Goal: Task Accomplishment & Management: Contribute content

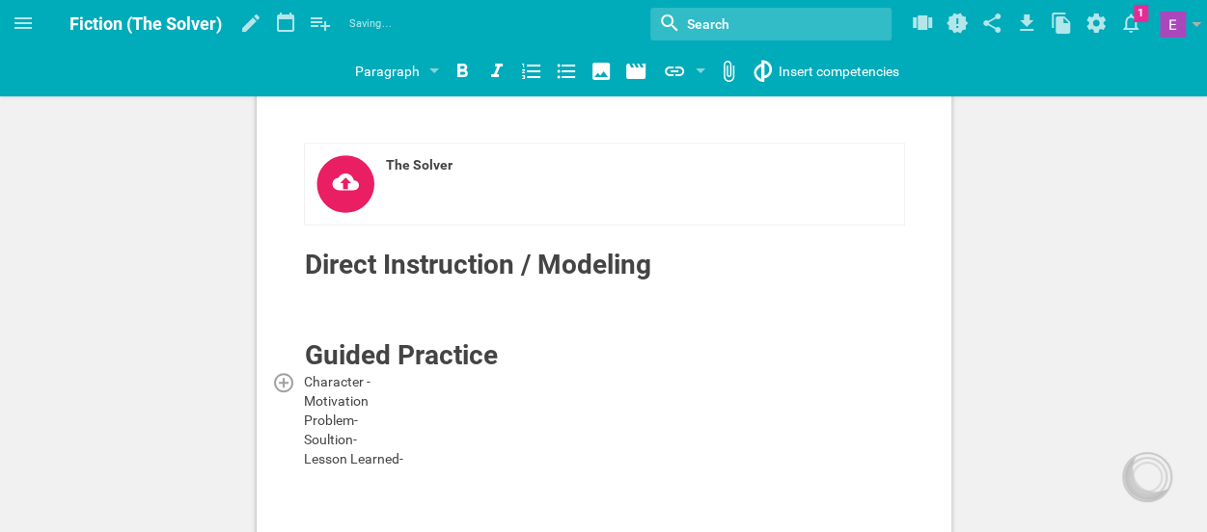
scroll to position [285, 0]
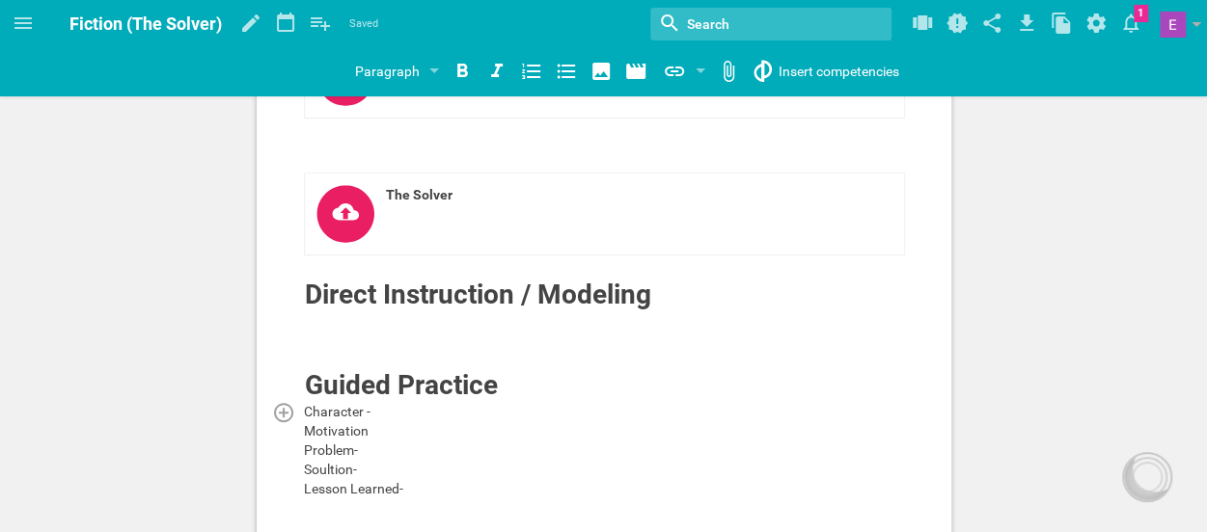
click at [396, 402] on div "Character -" at bounding box center [604, 411] width 601 height 19
click at [391, 441] on div "Problem-" at bounding box center [604, 450] width 601 height 19
click at [377, 429] on div "Motivation" at bounding box center [604, 430] width 601 height 19
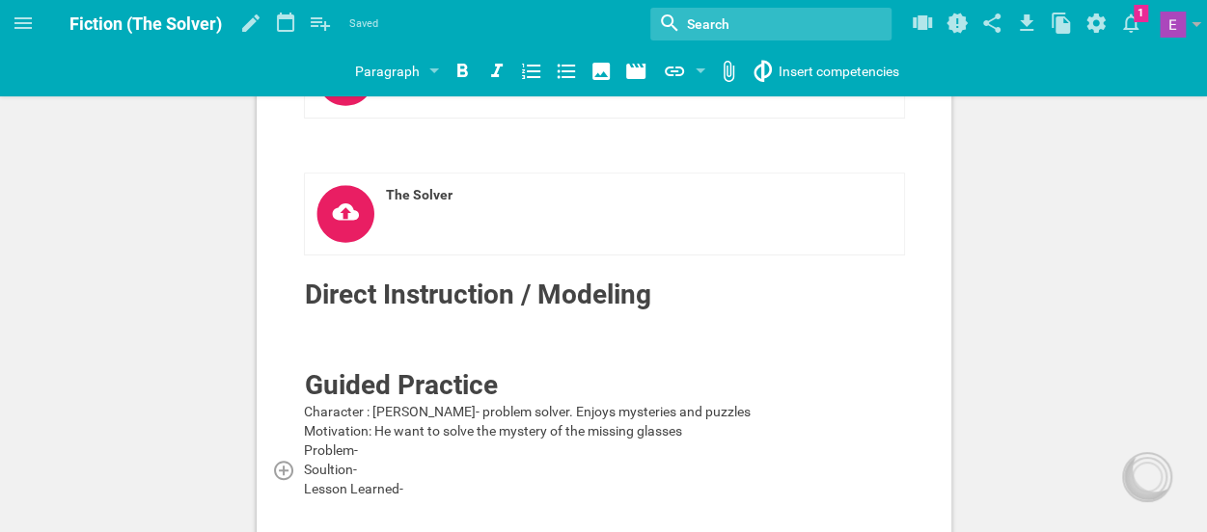
click at [378, 460] on div "Soultion-" at bounding box center [604, 469] width 601 height 19
click at [376, 450] on div "Problem-" at bounding box center [604, 450] width 601 height 19
click at [380, 475] on div "Soultion-" at bounding box center [604, 469] width 601 height 19
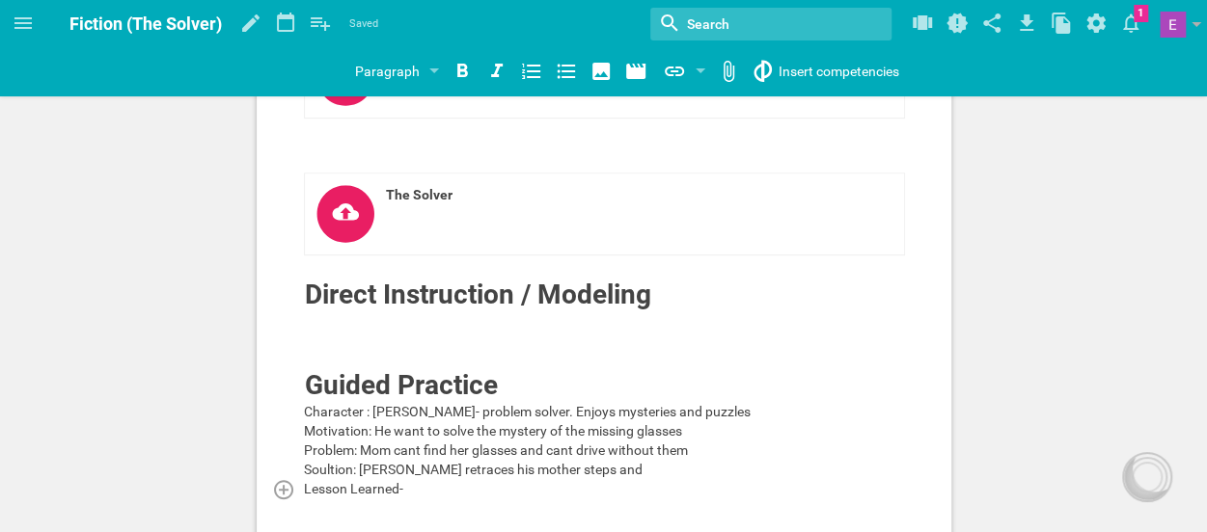
click at [423, 488] on div "Lesson Learned-" at bounding box center [604, 488] width 601 height 19
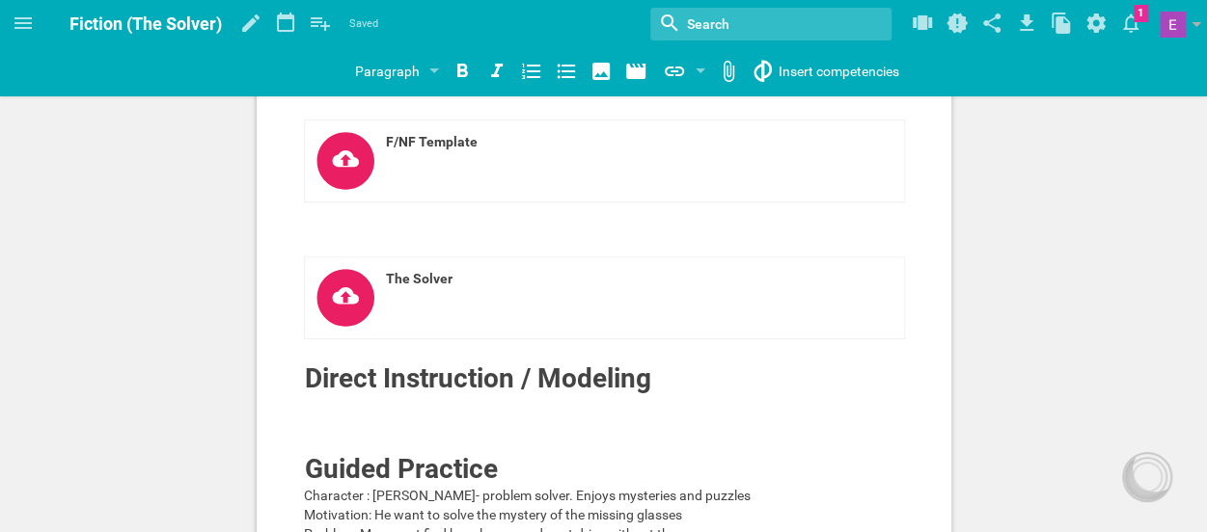
scroll to position [210, 0]
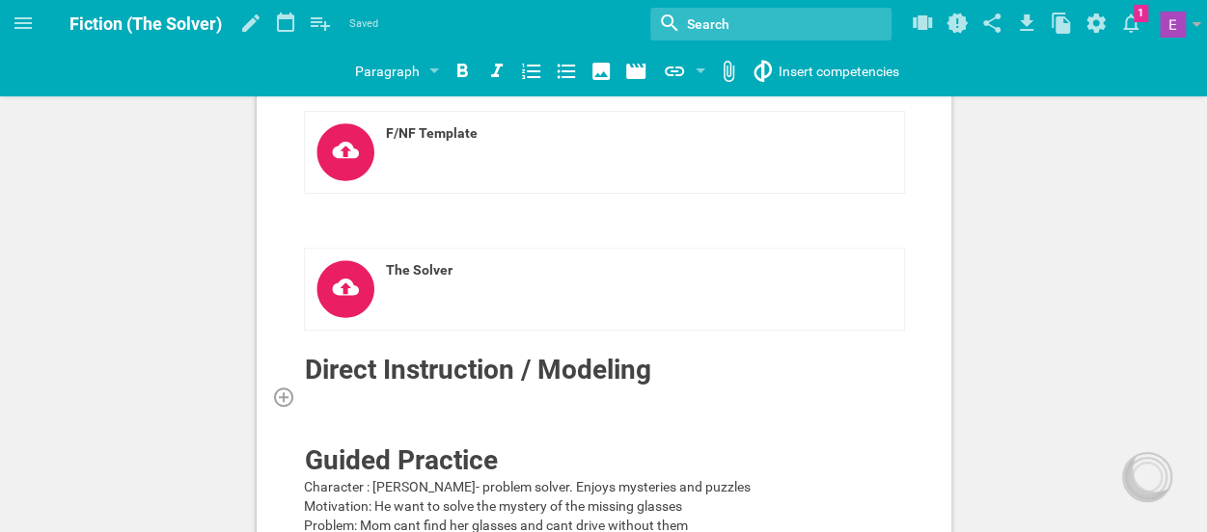
click at [406, 402] on div at bounding box center [604, 396] width 601 height 19
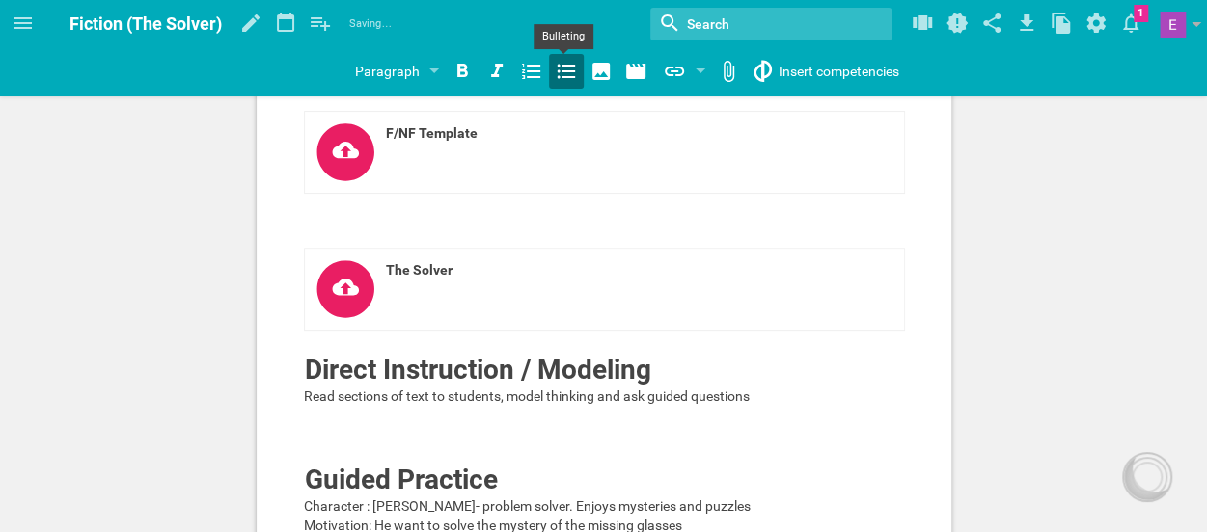
click at [557, 78] on icon at bounding box center [566, 72] width 18 height 14
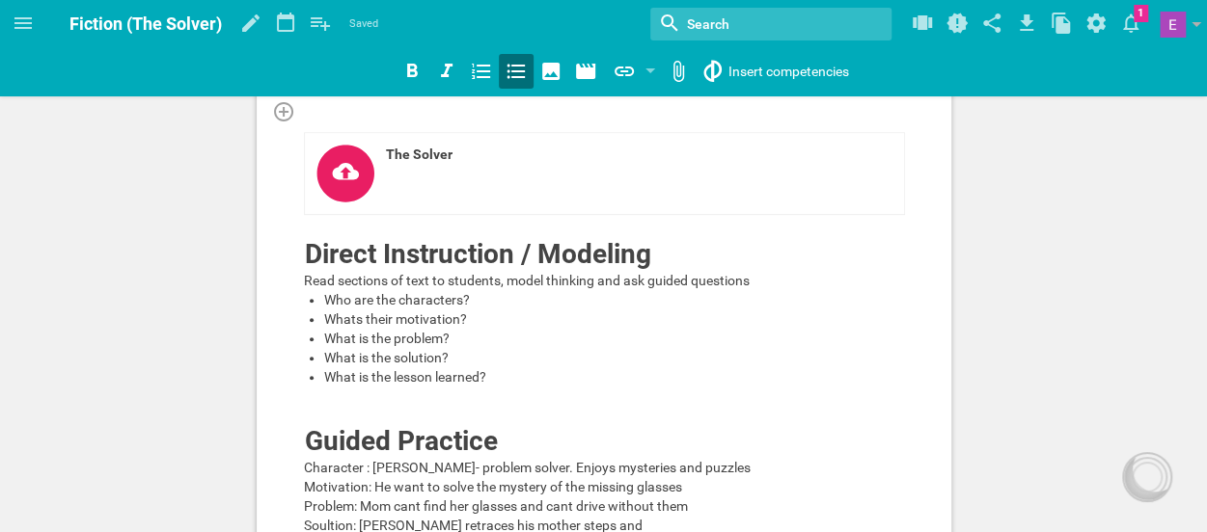
scroll to position [0, 0]
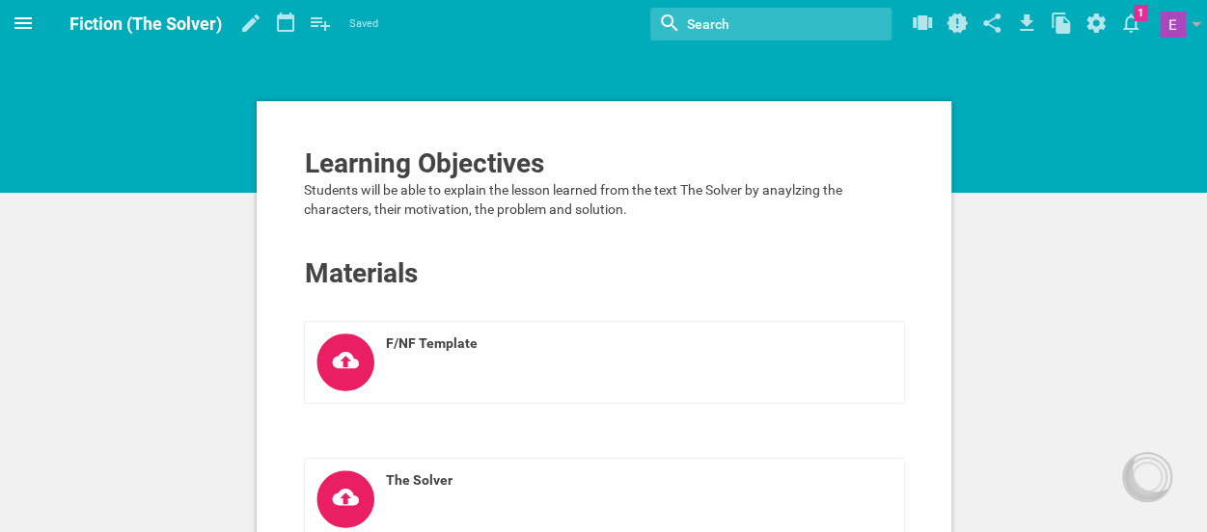
click at [24, 24] on icon at bounding box center [23, 23] width 23 height 23
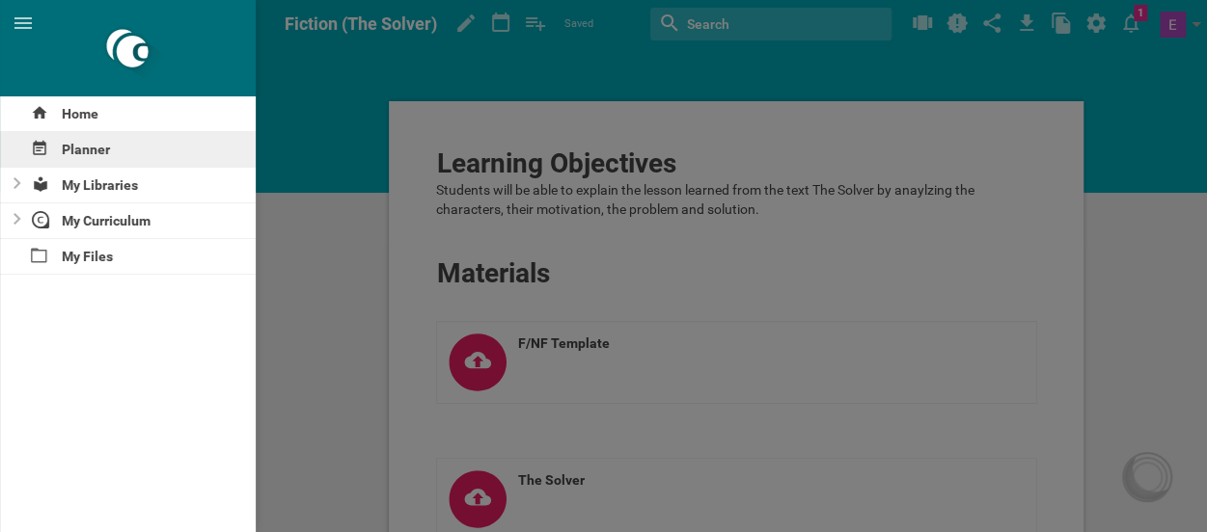
click at [95, 150] on div "Planner" at bounding box center [128, 149] width 256 height 35
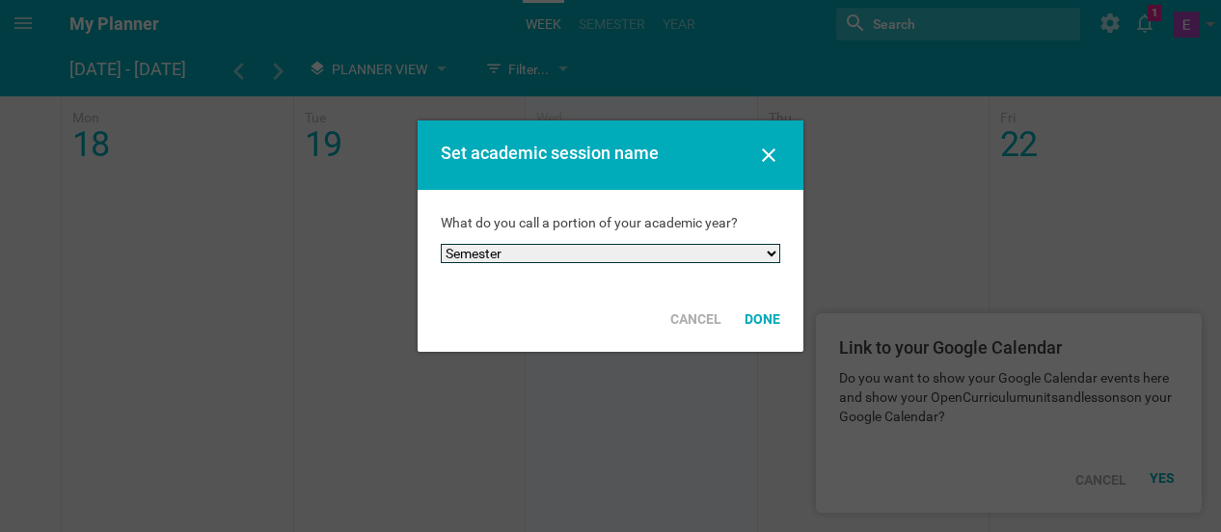
click at [650, 252] on select "Semester Term Quarter Session Period Trimester Other" at bounding box center [610, 253] width 339 height 19
select select "term"
click at [441, 244] on select "Semester Term Quarter Session Period Trimester Other" at bounding box center [610, 253] width 339 height 19
click at [760, 325] on div "Done" at bounding box center [762, 319] width 59 height 42
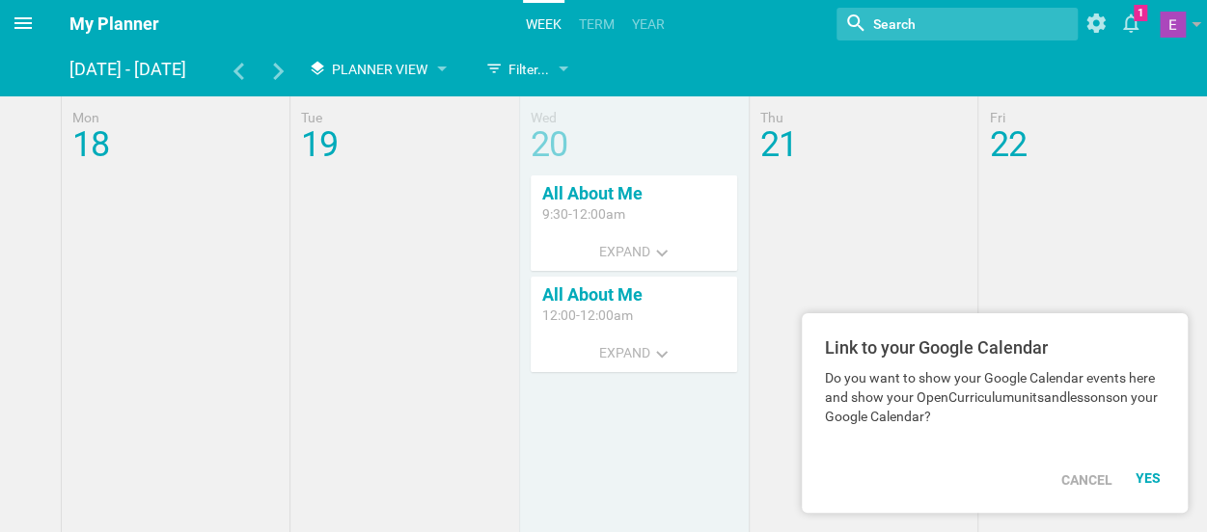
click at [18, 30] on icon at bounding box center [23, 23] width 23 height 23
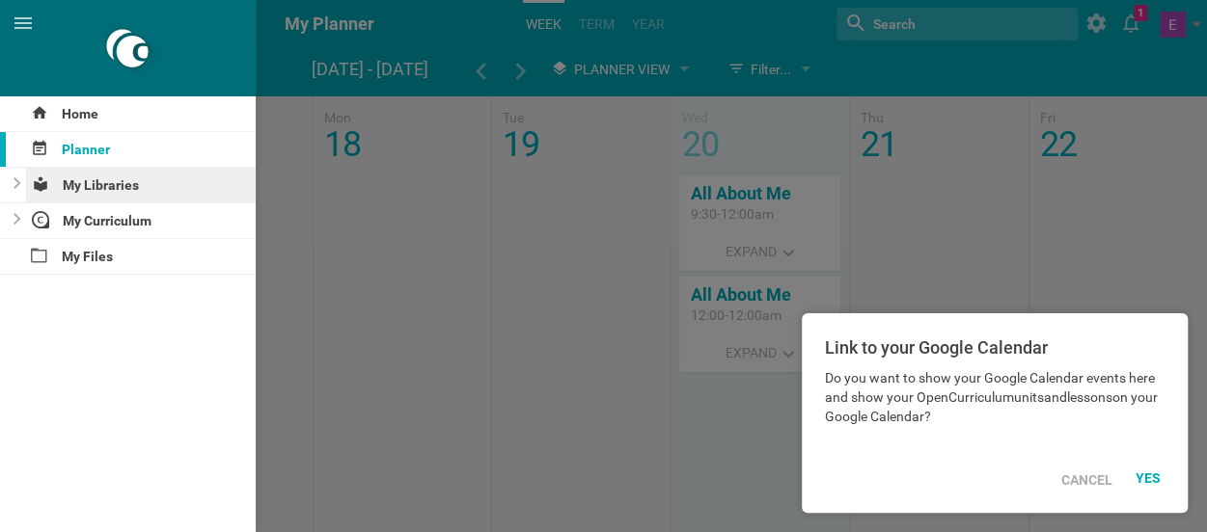
click at [98, 189] on div "My Libraries" at bounding box center [141, 185] width 231 height 35
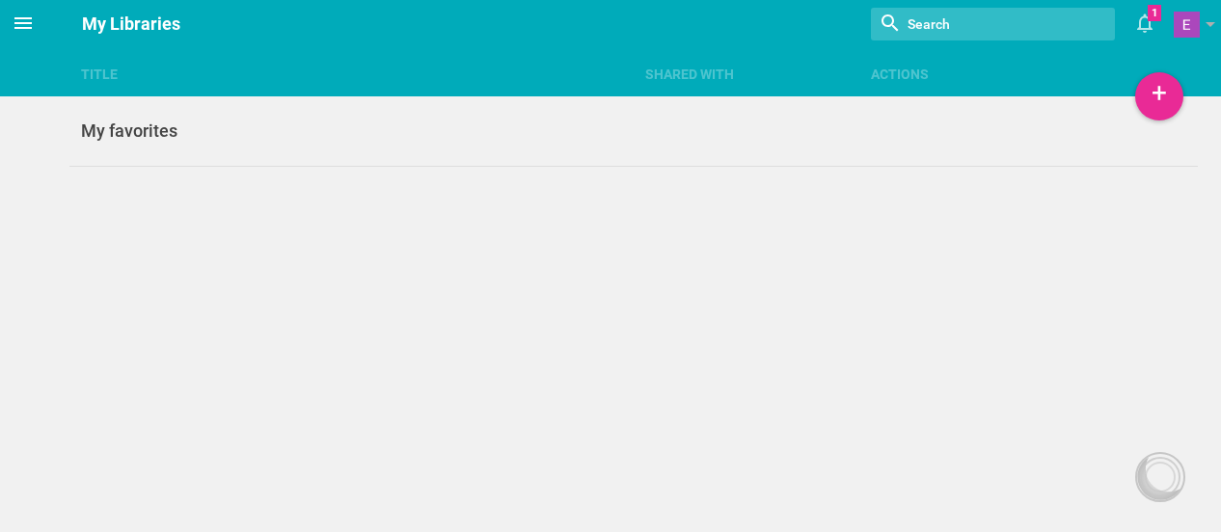
click at [29, 24] on icon at bounding box center [23, 23] width 23 height 23
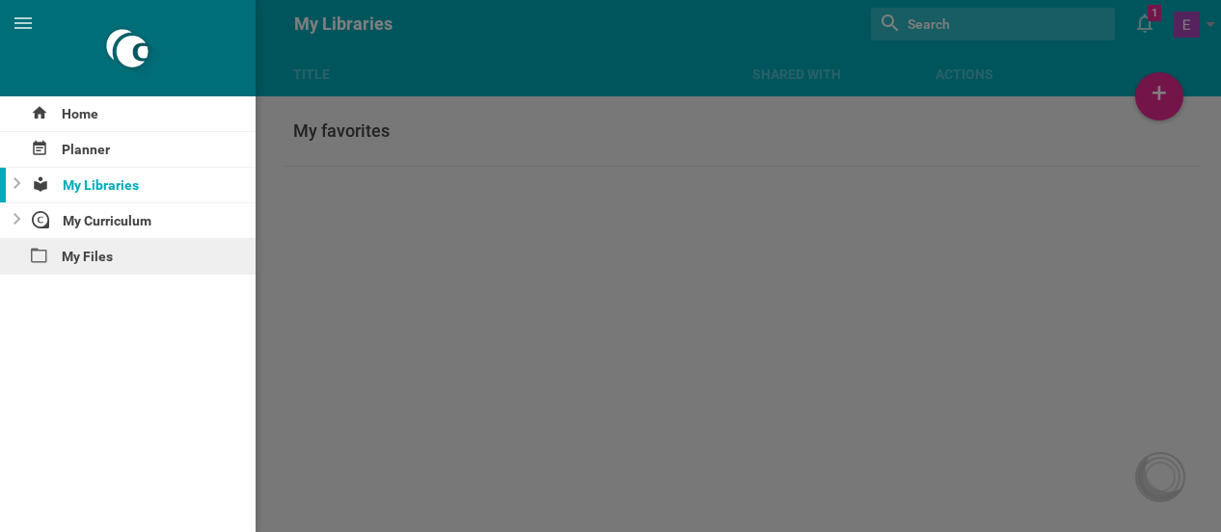
click at [85, 258] on div "My Files" at bounding box center [128, 256] width 256 height 35
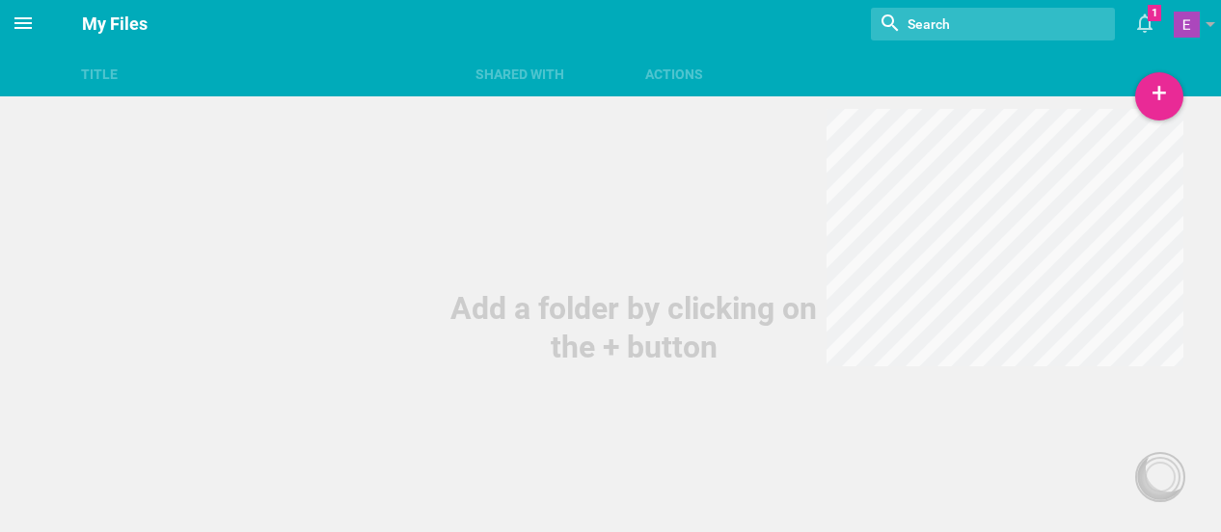
click at [26, 24] on icon at bounding box center [22, 23] width 17 height 12
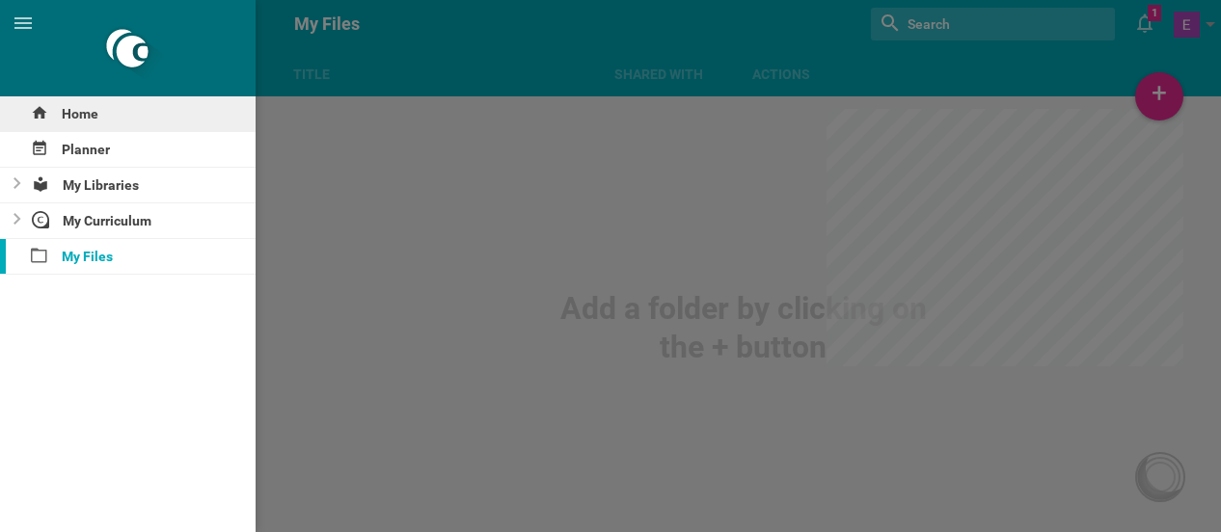
click at [73, 117] on div "Home" at bounding box center [128, 113] width 256 height 35
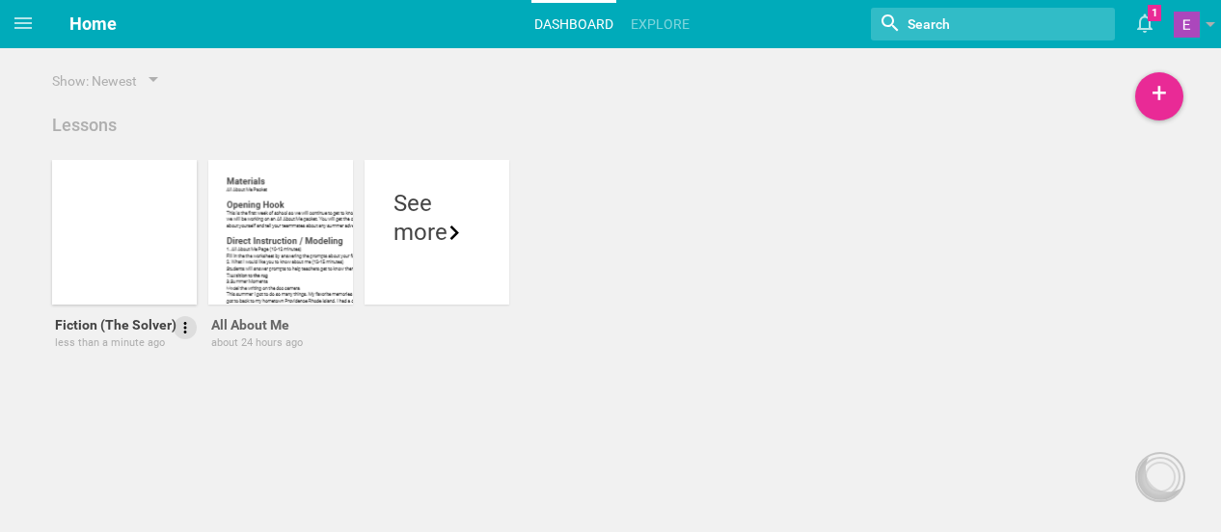
click at [182, 335] on icon at bounding box center [184, 327] width 17 height 17
click at [143, 246] on div at bounding box center [124, 232] width 145 height 145
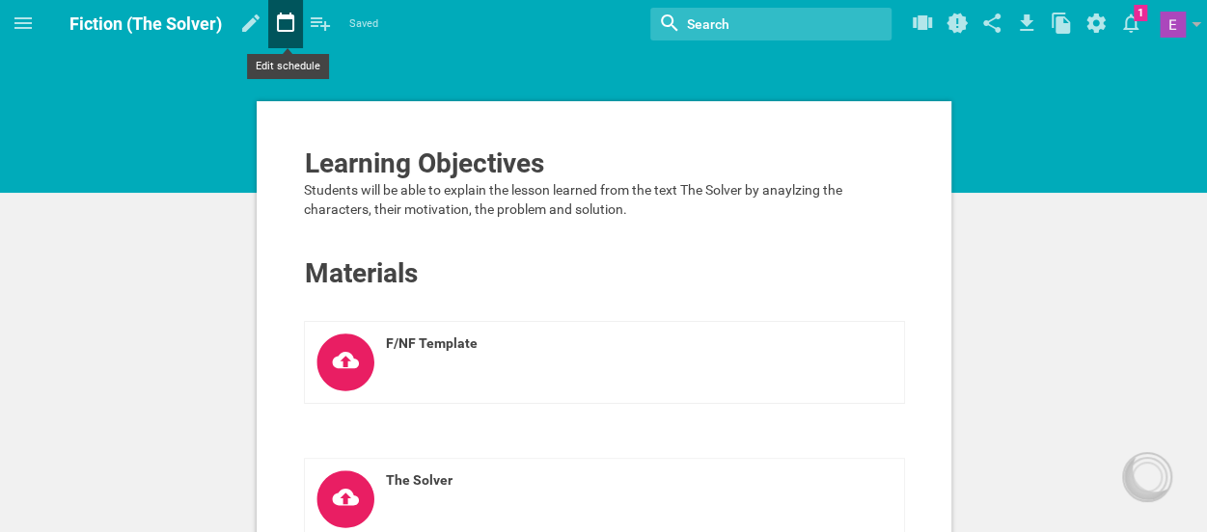
click at [292, 30] on icon at bounding box center [285, 22] width 17 height 19
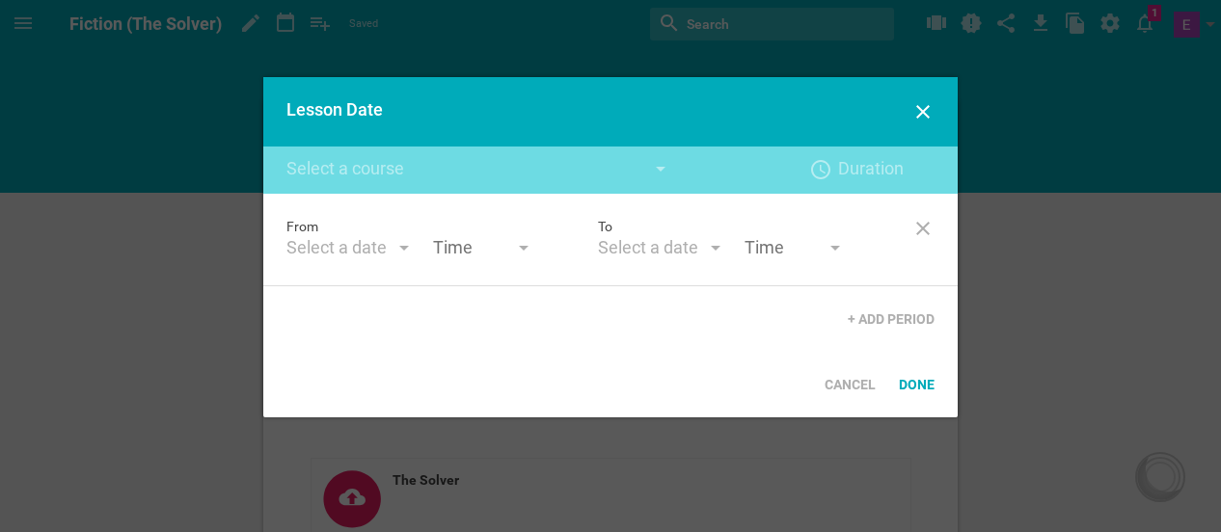
click at [359, 254] on div "Select a date" at bounding box center [336, 247] width 100 height 23
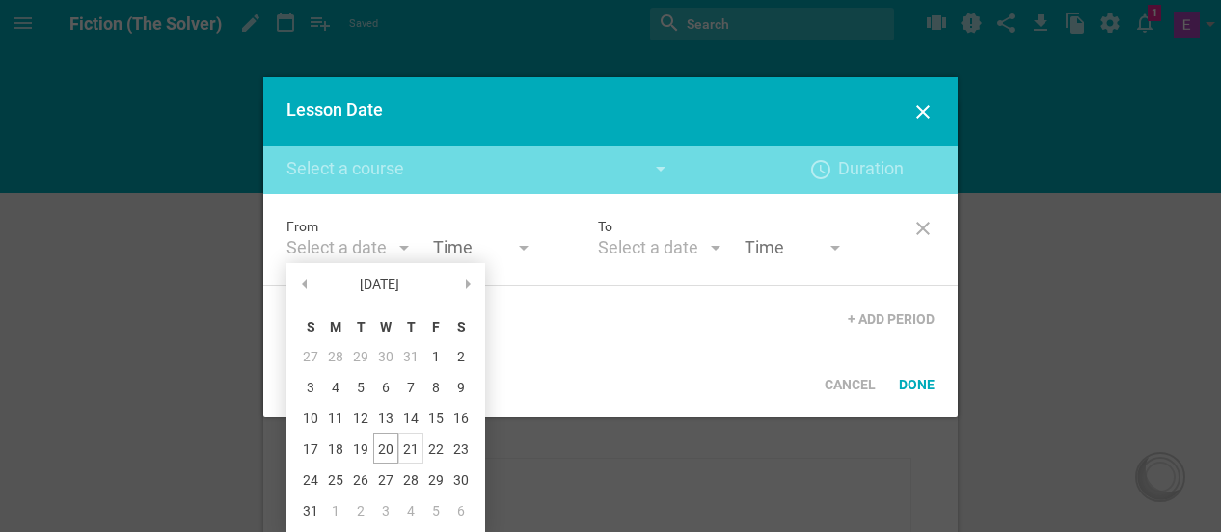
click at [408, 449] on div "21" at bounding box center [410, 448] width 25 height 31
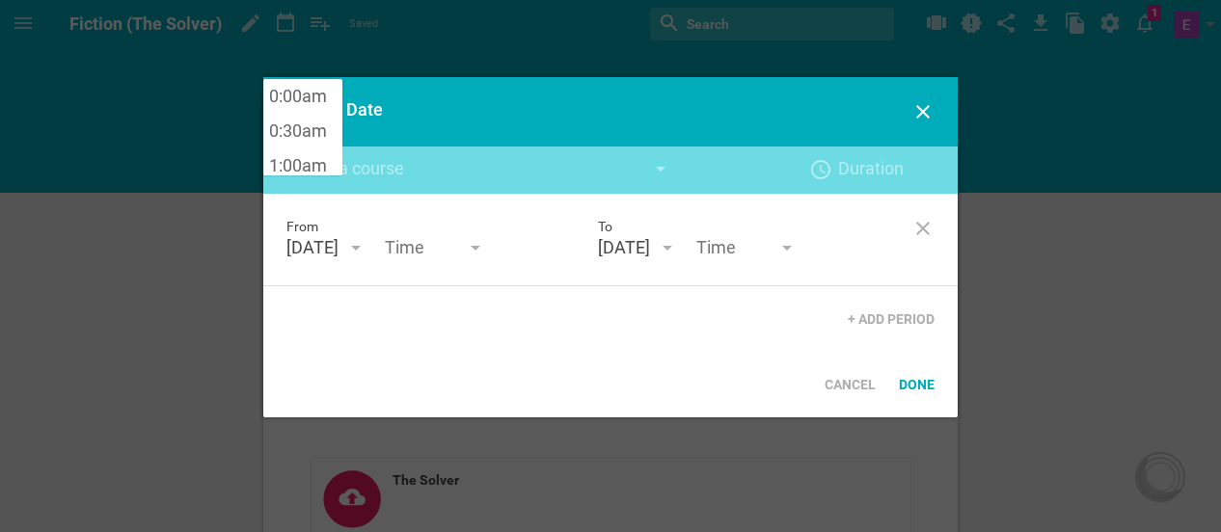
click at [481, 258] on input "text" at bounding box center [433, 249] width 96 height 26
type input "9:40 am"
click at [779, 252] on input "text" at bounding box center [744, 249] width 96 height 26
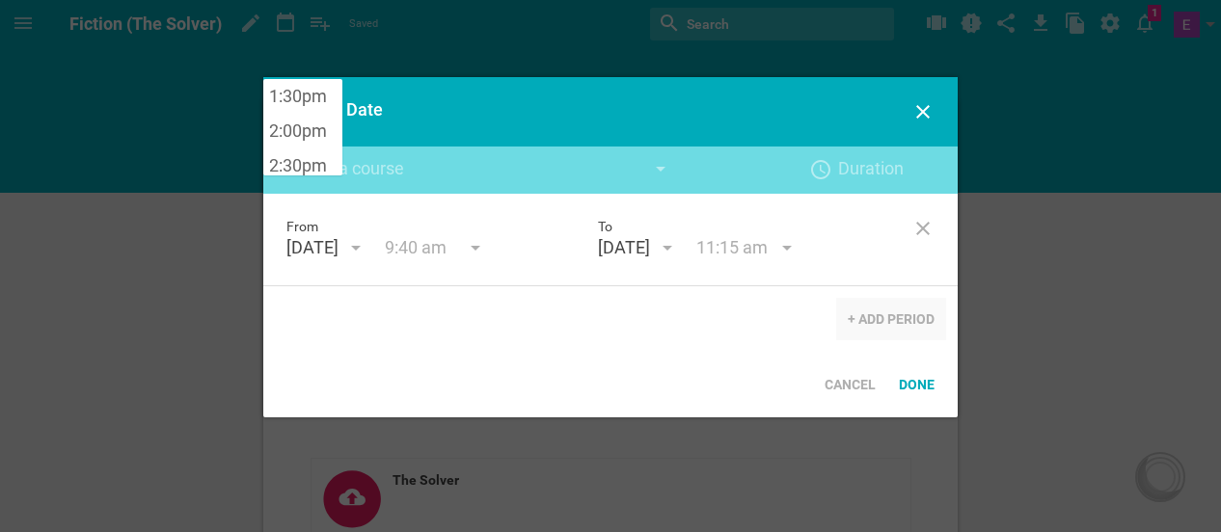
type input "11:15 am"
click at [899, 324] on div "+ Add Period" at bounding box center [891, 319] width 110 height 42
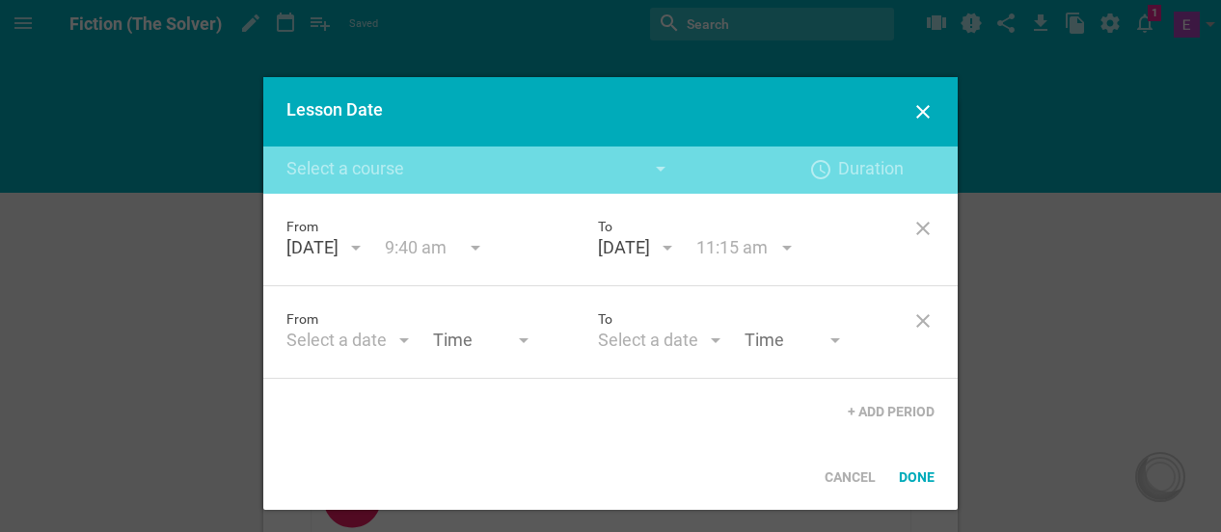
click at [326, 341] on div "Select a date" at bounding box center [336, 340] width 100 height 23
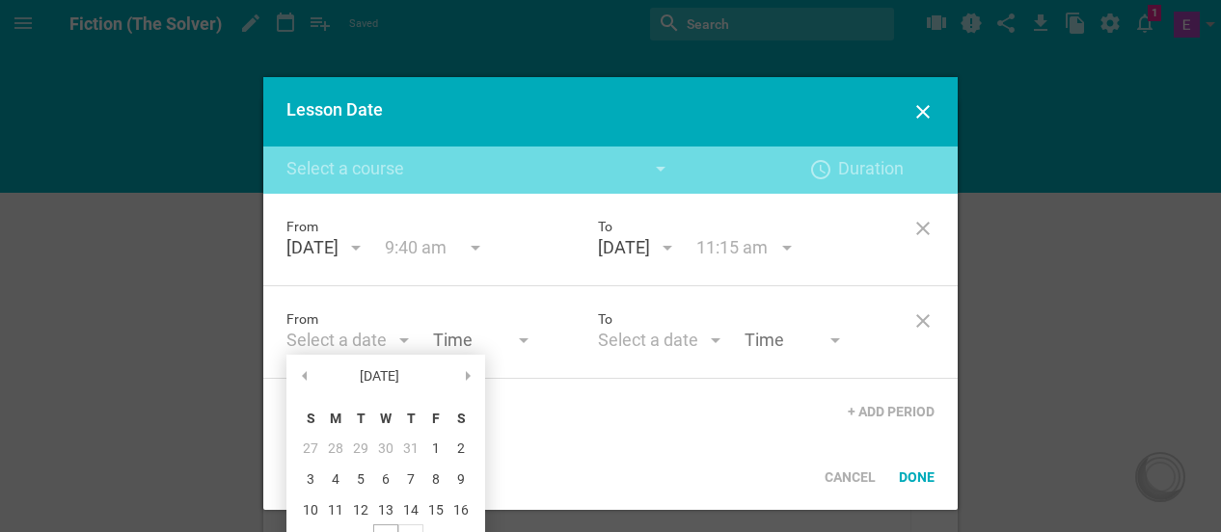
click at [0, 0] on div "21" at bounding box center [0, 0] width 0 height 0
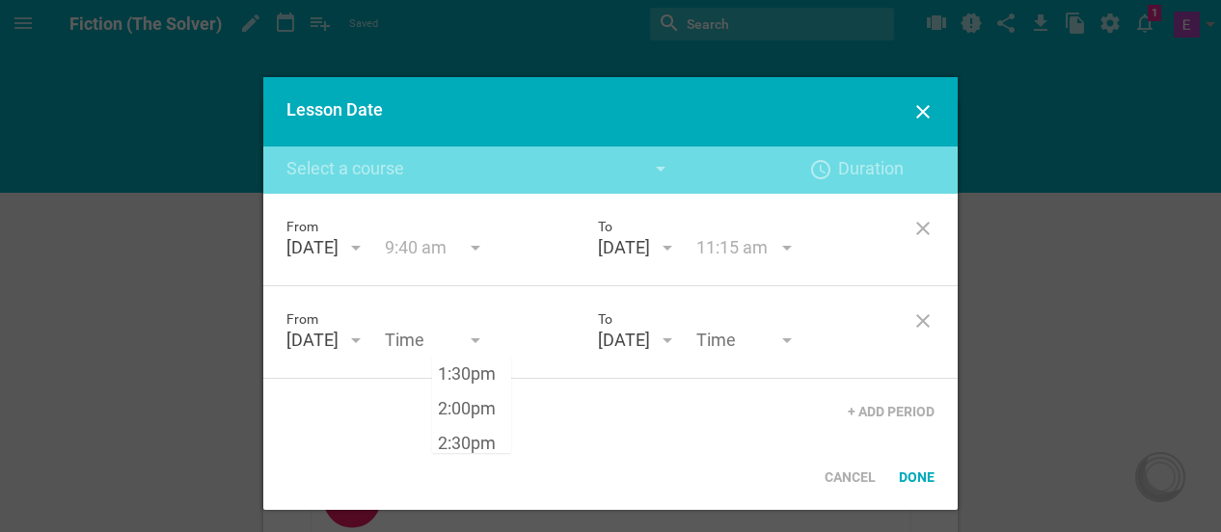
click at [481, 342] on input "text" at bounding box center [433, 342] width 96 height 26
type input "2:00pm"
click at [793, 346] on input "text" at bounding box center [744, 342] width 96 height 26
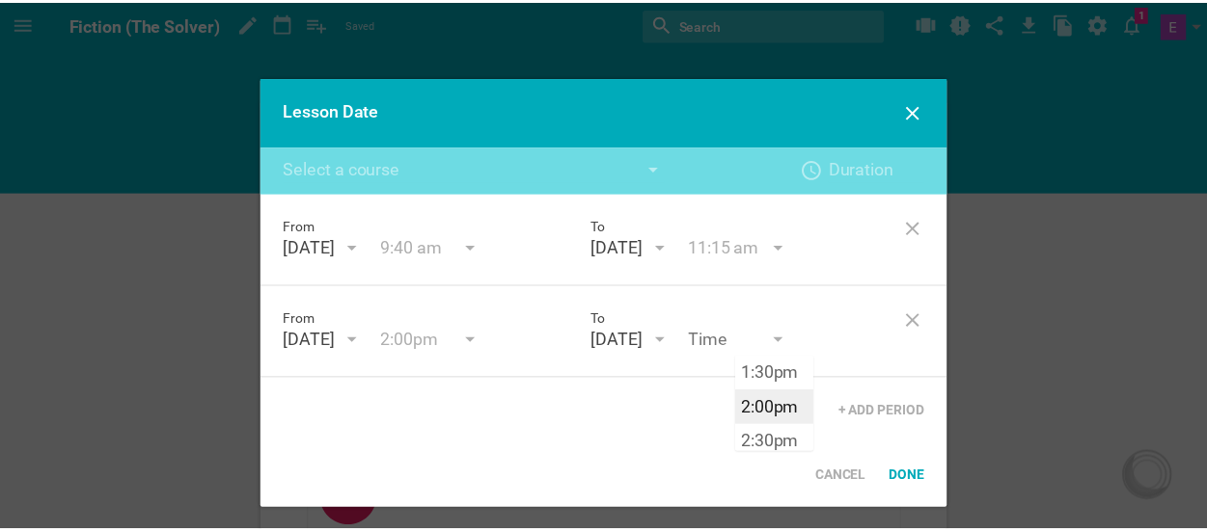
scroll to position [1064, 0]
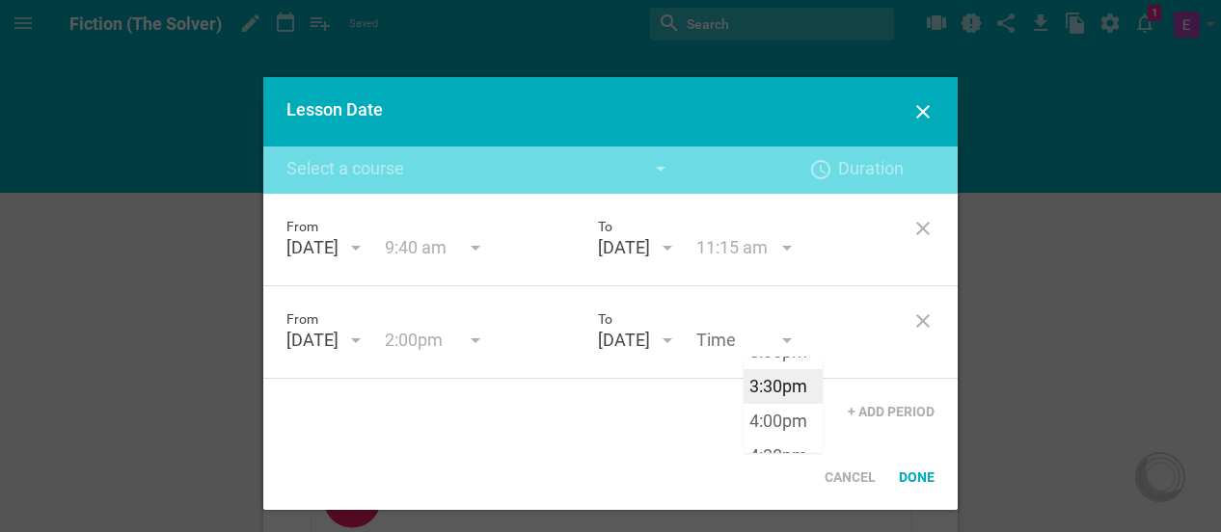
type input "3:30pm"
click at [787, 387] on div "From August 21st '25 August 25 S M T W T F S 27 28 29 30 31 1 2 3 4 5 6 7 8 9 1…" at bounding box center [610, 319] width 694 height 251
click at [926, 477] on div "Done" at bounding box center [916, 477] width 59 height 42
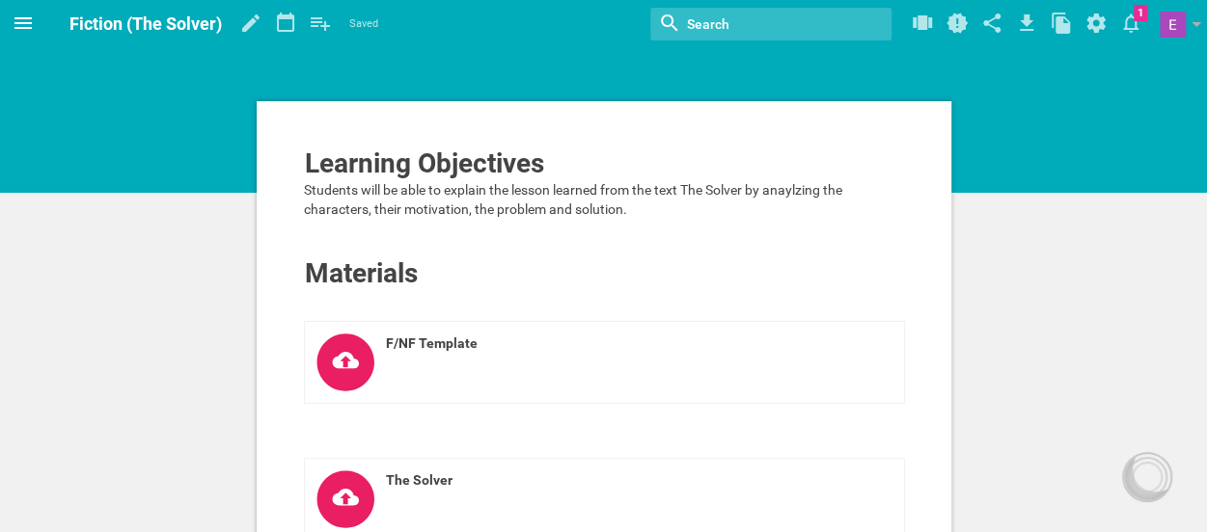
click at [19, 20] on icon at bounding box center [23, 23] width 23 height 23
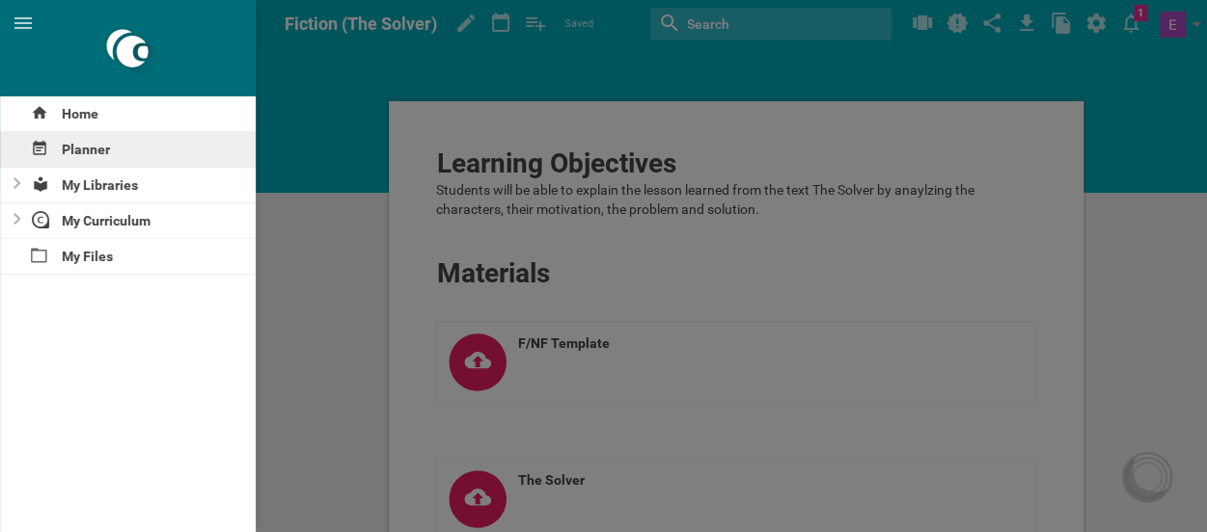
click at [95, 159] on div "Planner" at bounding box center [128, 149] width 256 height 35
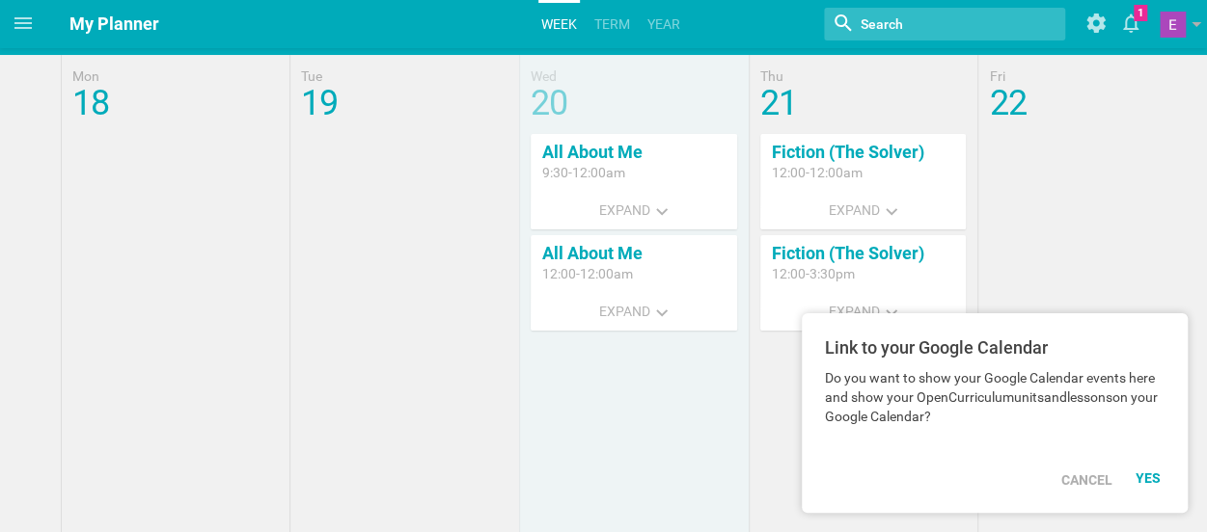
scroll to position [43, 0]
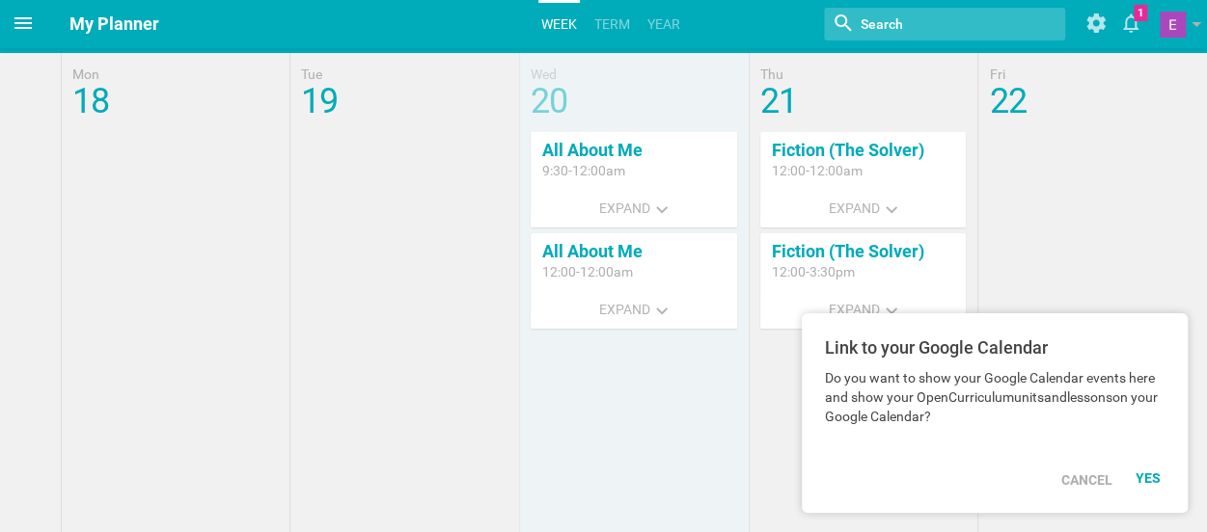
click at [14, 22] on icon at bounding box center [22, 23] width 17 height 12
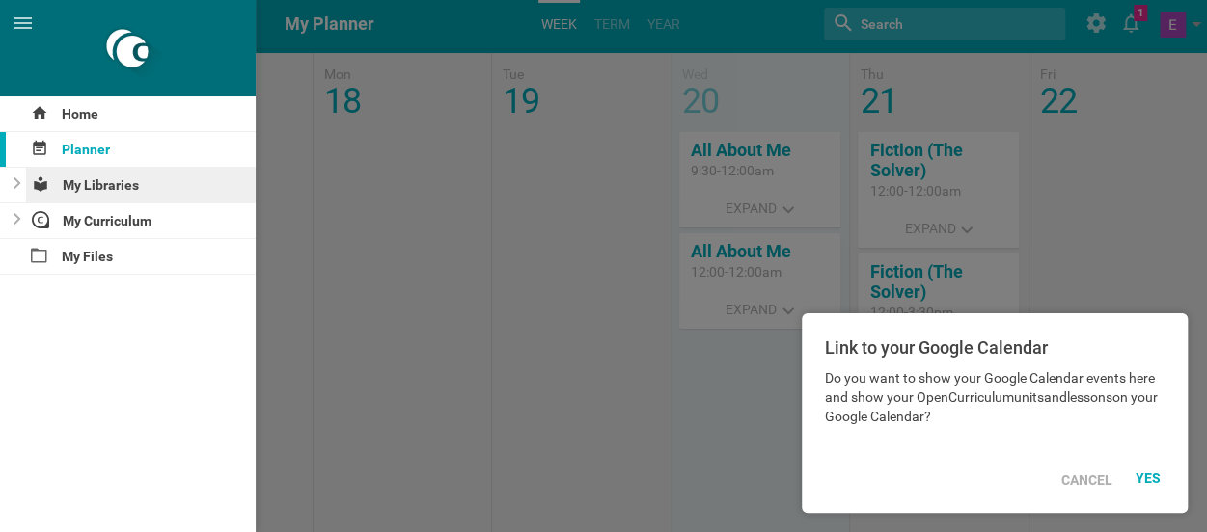
click at [63, 197] on div "My Libraries" at bounding box center [141, 185] width 231 height 35
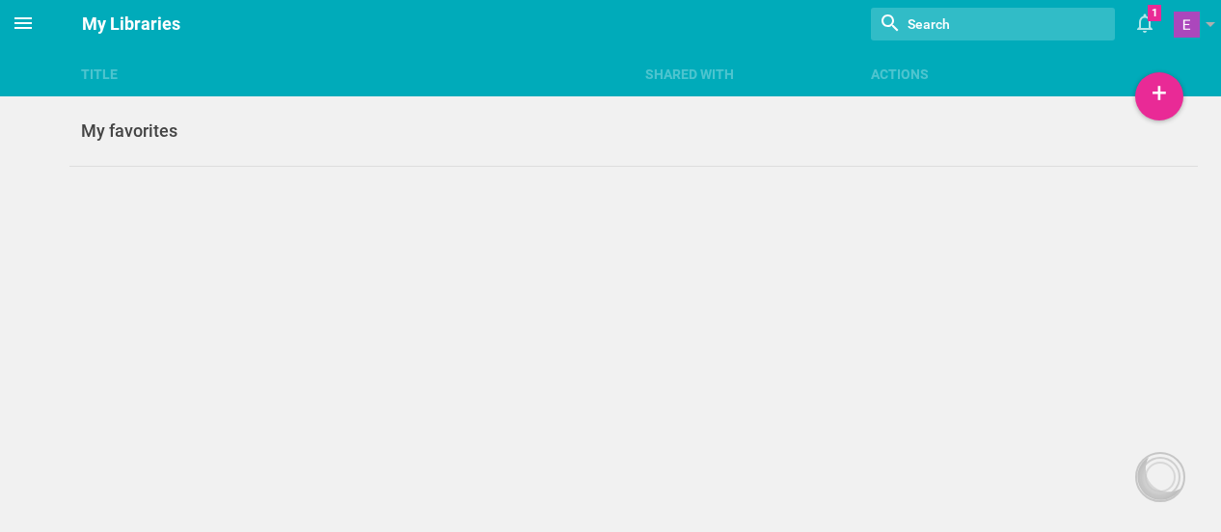
click at [27, 27] on icon at bounding box center [22, 23] width 17 height 12
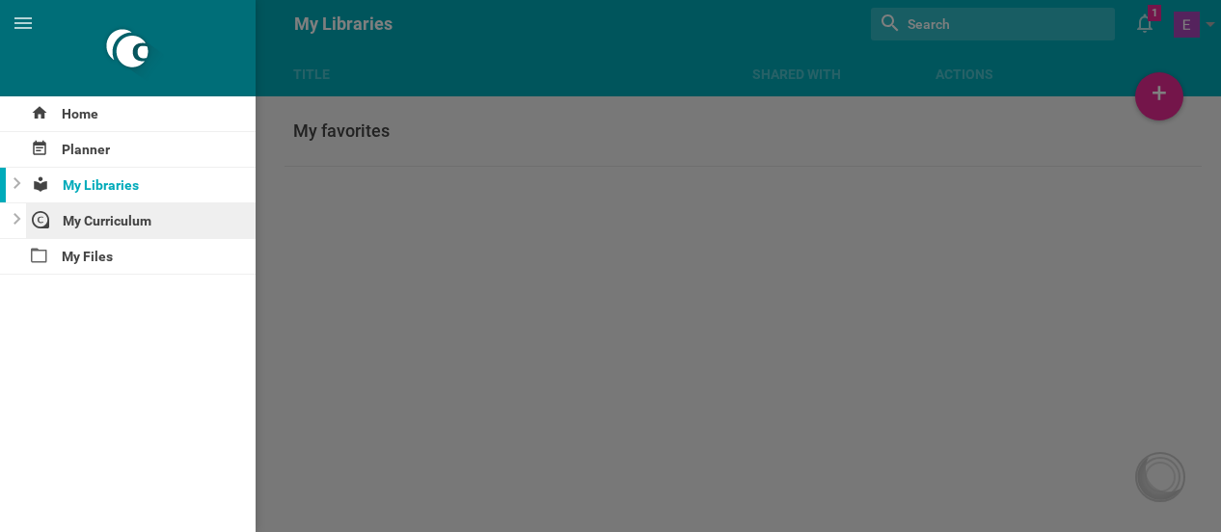
click at [76, 225] on div "My Curriculum" at bounding box center [141, 221] width 231 height 35
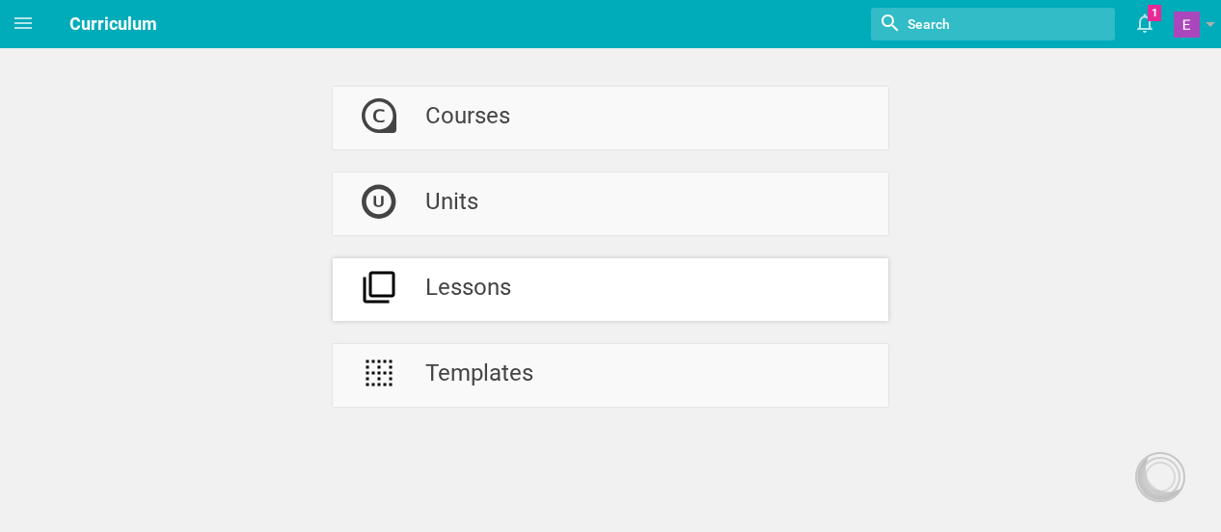
click at [454, 289] on div "Lessons" at bounding box center [468, 289] width 86 height 63
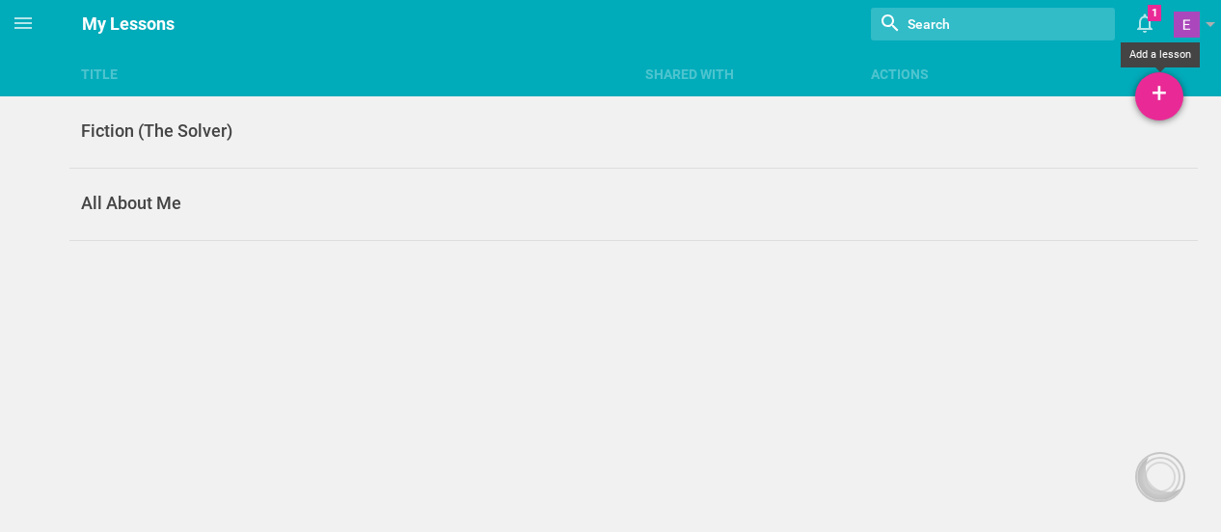
click at [1149, 99] on div "+" at bounding box center [1159, 96] width 48 height 48
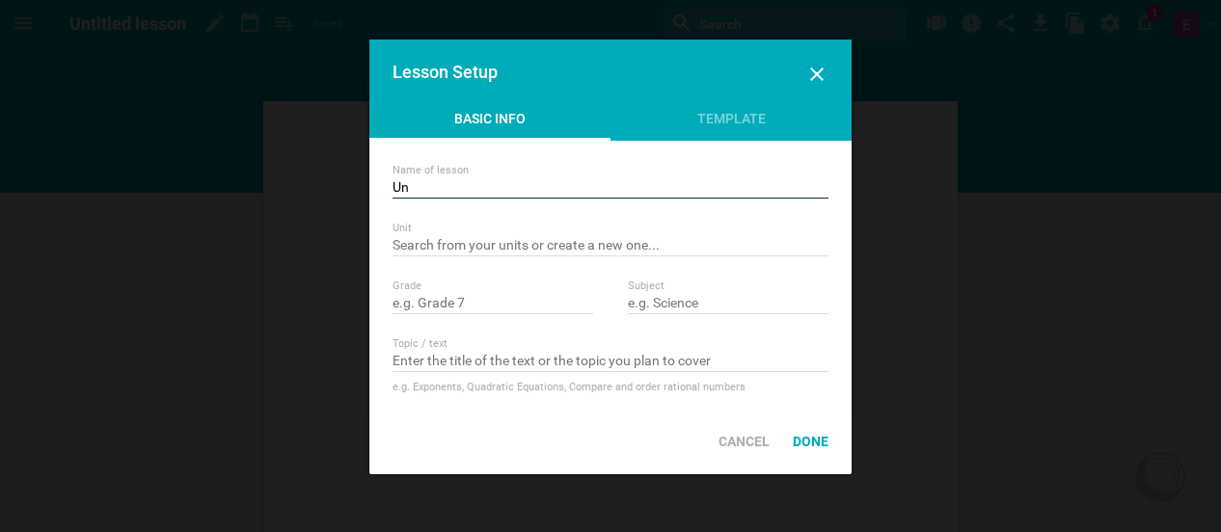
type input "U"
type input "Fiction (How to Make Ice Cream)"
click at [495, 308] on input "text" at bounding box center [493, 304] width 201 height 19
type input "Grade 3"
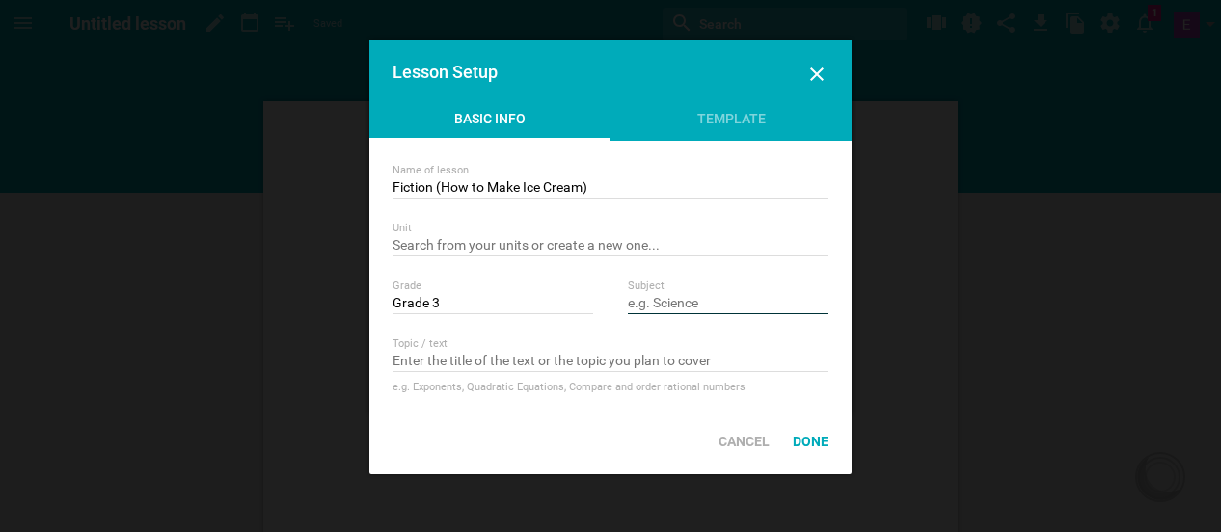
click at [716, 310] on input "text" at bounding box center [728, 304] width 201 height 19
type input "ELA"
click at [800, 454] on div "Done" at bounding box center [810, 442] width 59 height 42
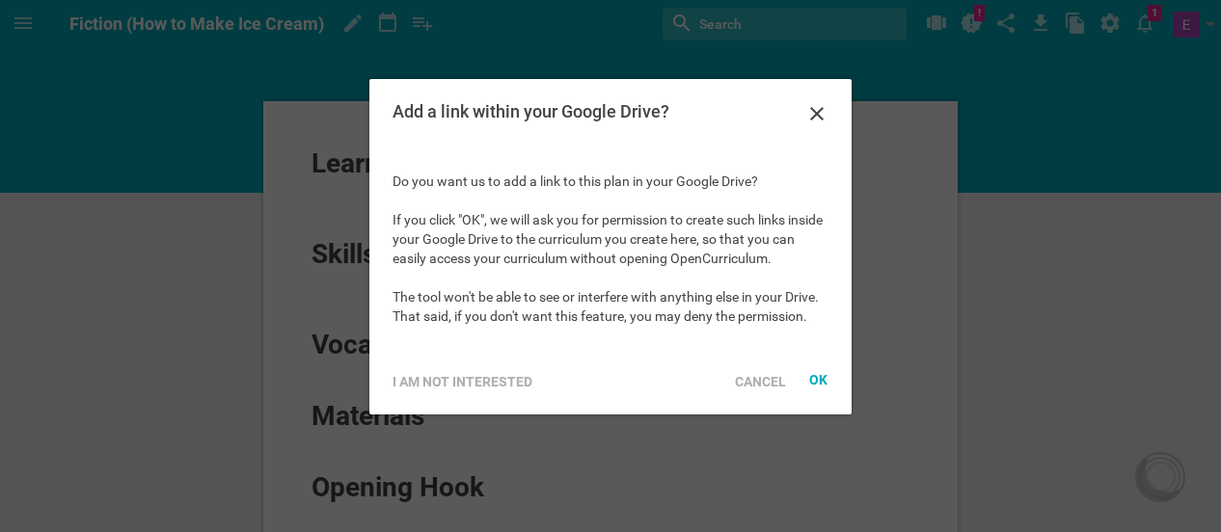
click at [800, 454] on div at bounding box center [610, 266] width 1221 height 532
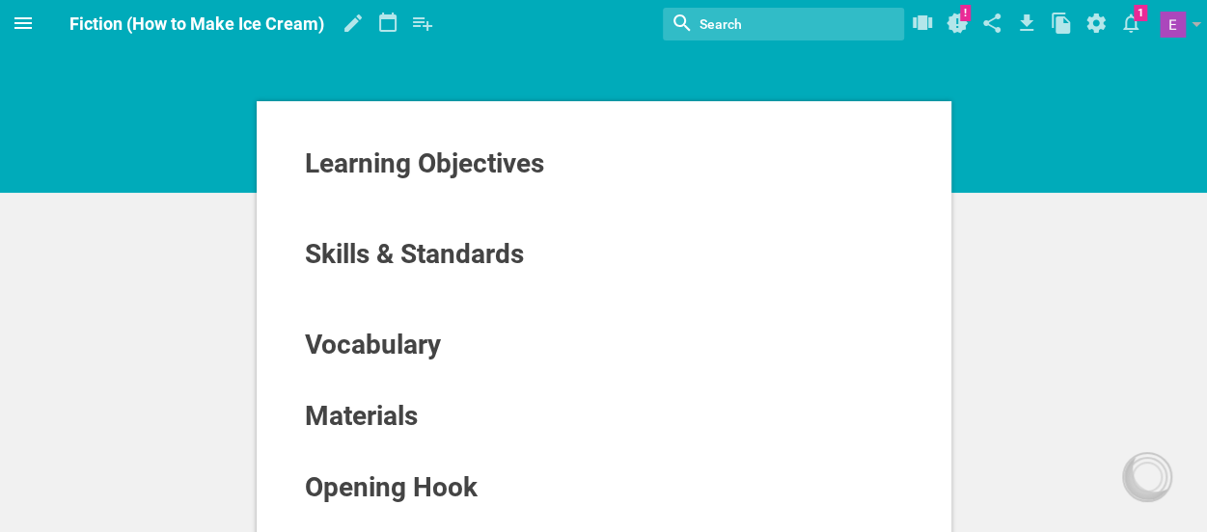
click at [15, 20] on icon at bounding box center [23, 23] width 23 height 23
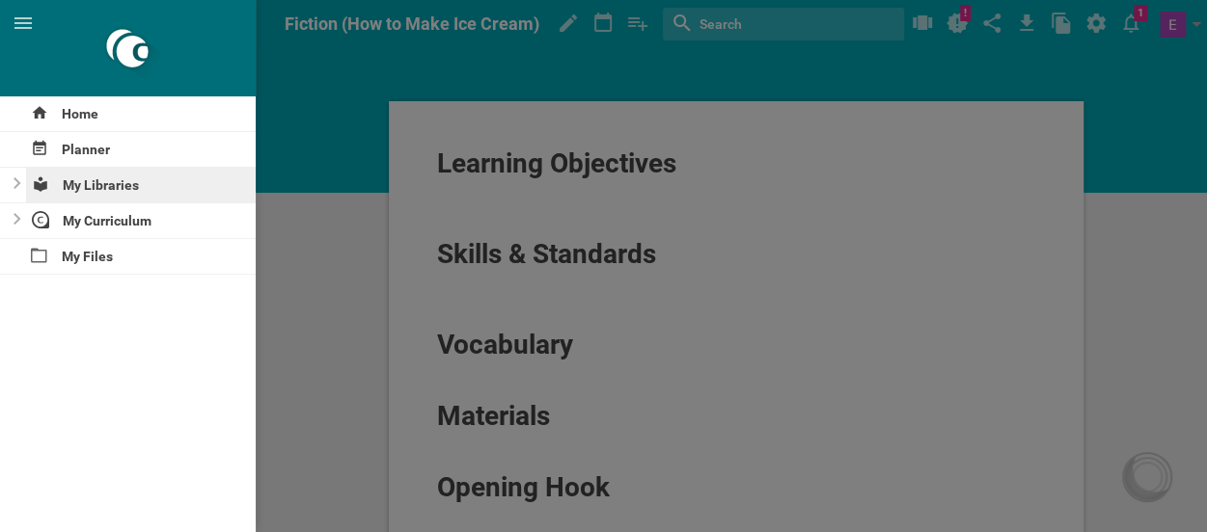
click at [74, 175] on div "My Libraries" at bounding box center [141, 185] width 231 height 35
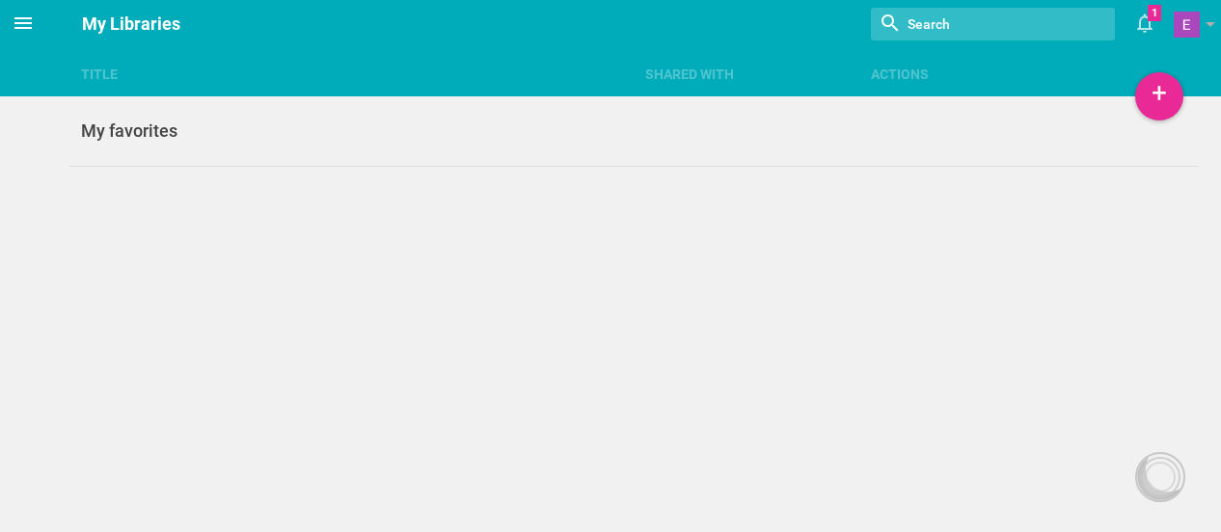
click at [27, 32] on icon at bounding box center [23, 23] width 23 height 23
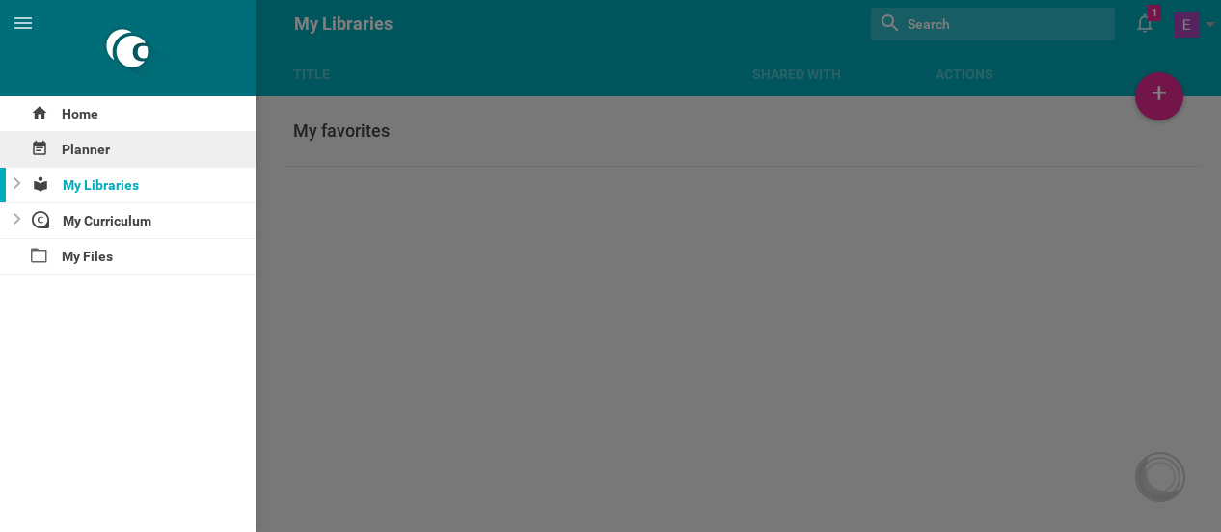
click at [76, 152] on div "Planner" at bounding box center [128, 149] width 256 height 35
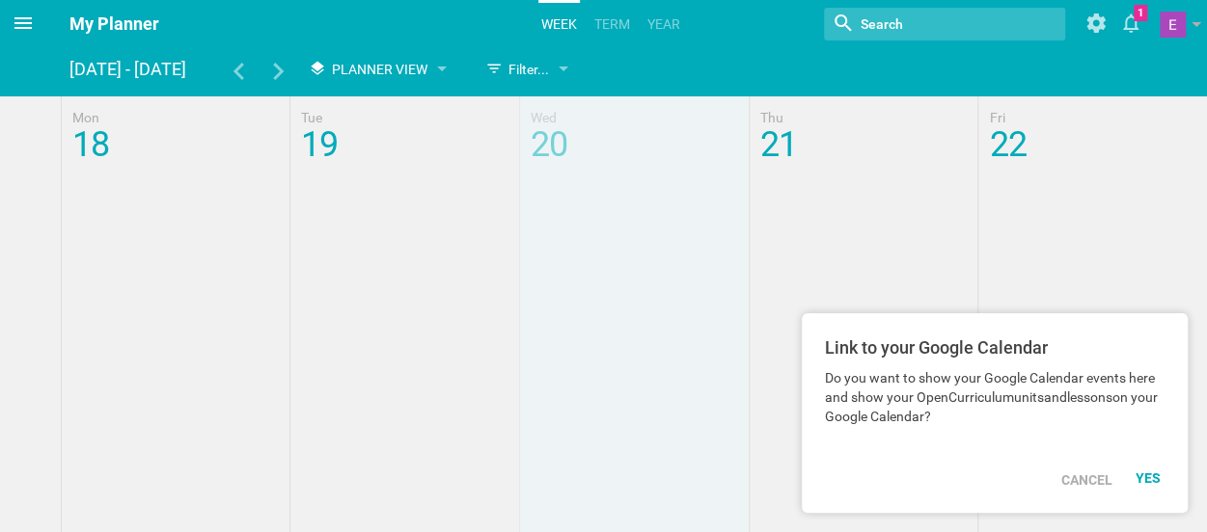
click at [25, 21] on icon at bounding box center [23, 23] width 23 height 23
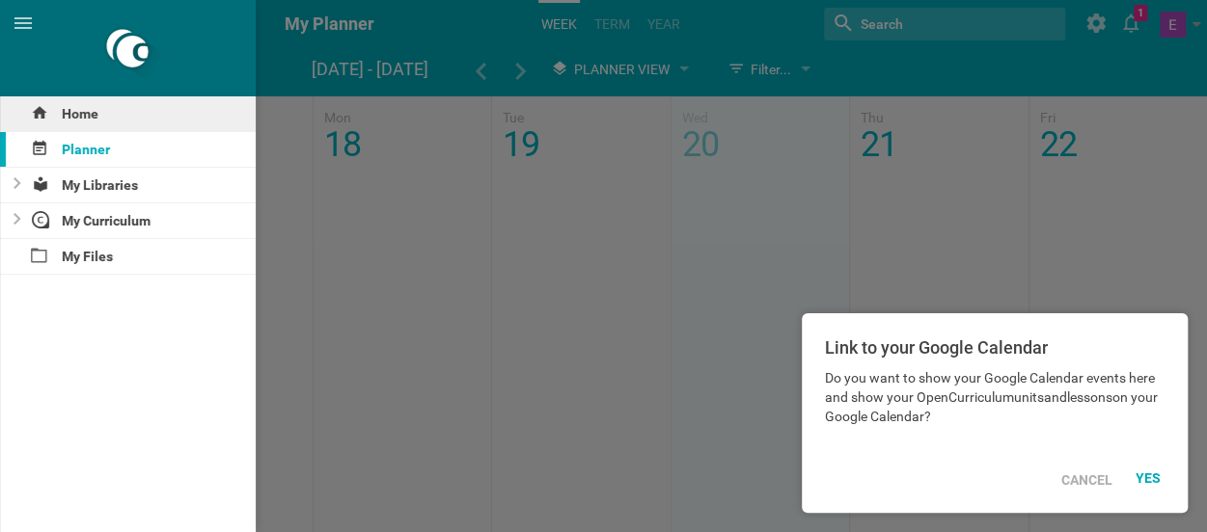
click at [79, 114] on div "Home" at bounding box center [128, 113] width 256 height 35
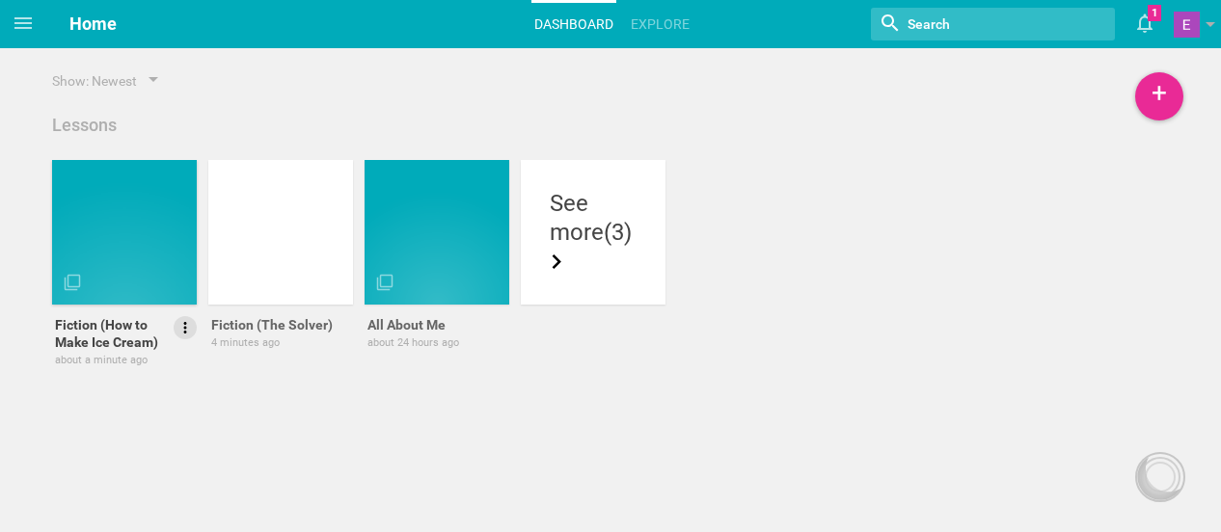
click at [181, 329] on icon at bounding box center [184, 327] width 17 height 17
click at [152, 414] on link "Delete" at bounding box center [130, 428] width 133 height 46
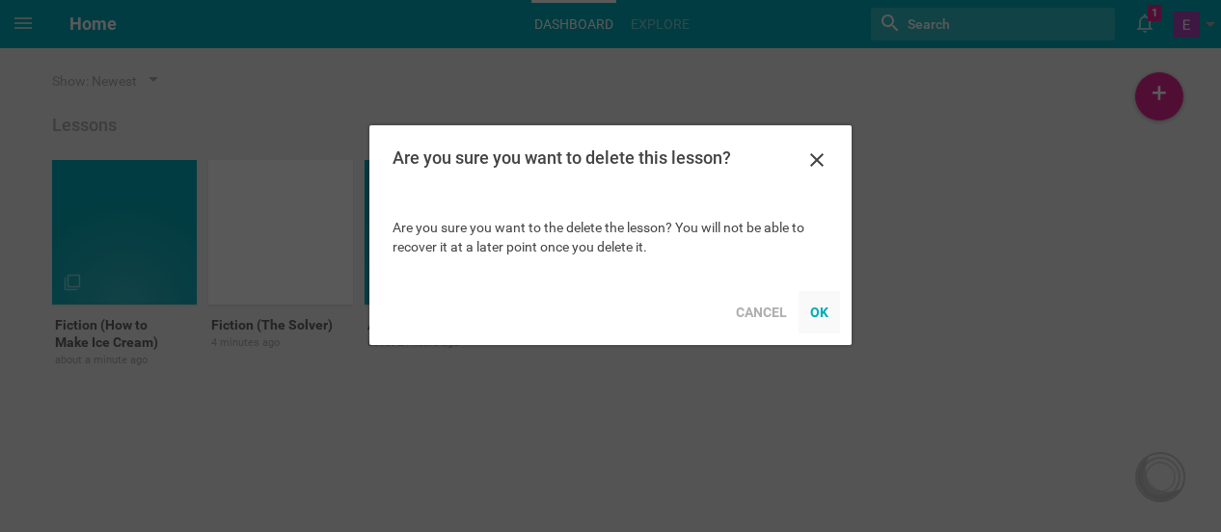
click at [822, 312] on div "OK" at bounding box center [819, 312] width 41 height 42
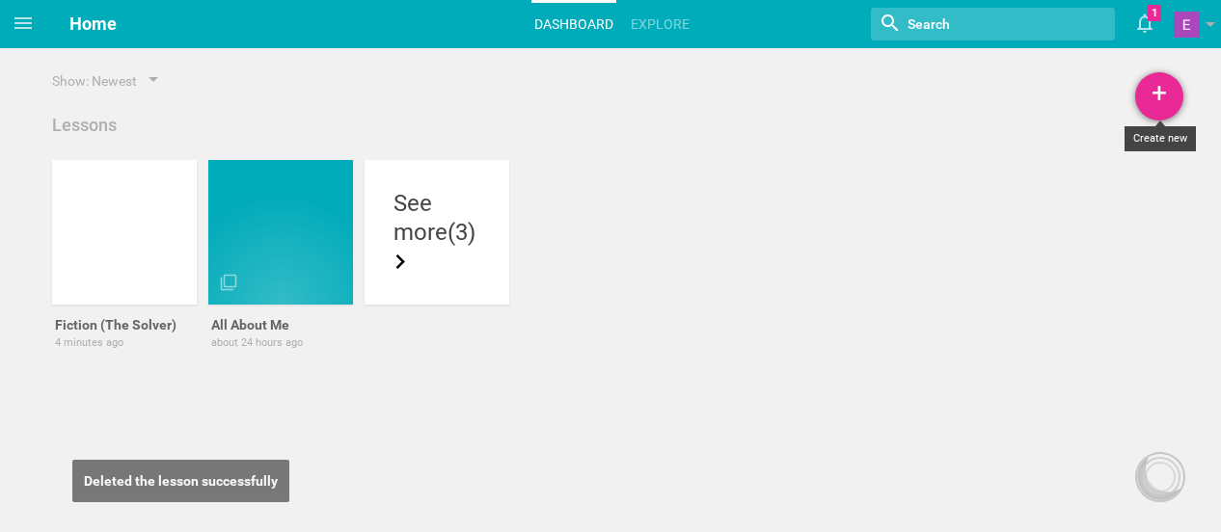
click at [1155, 95] on div "+" at bounding box center [1159, 96] width 48 height 48
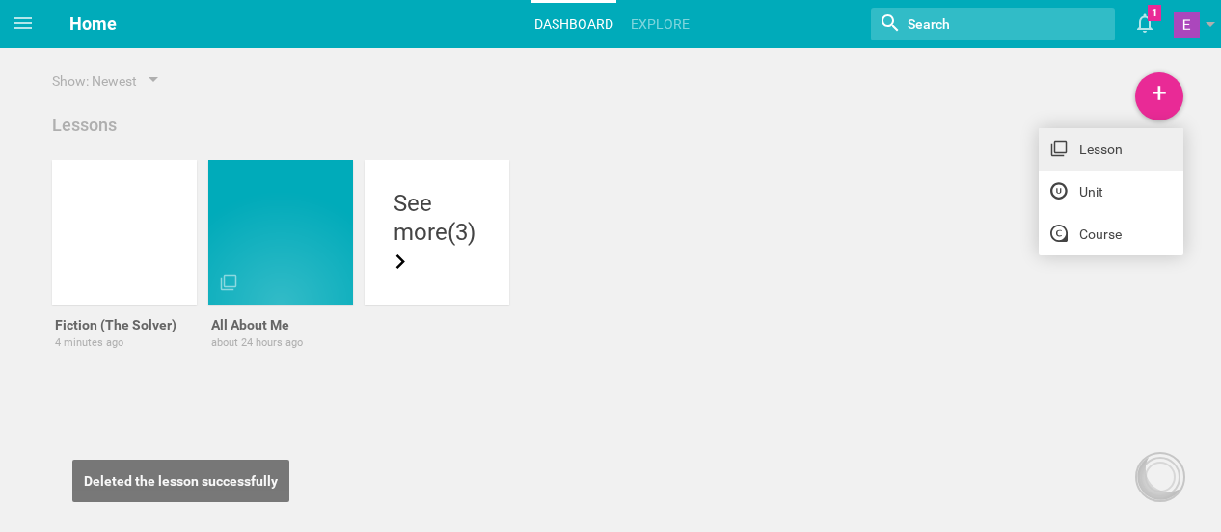
click at [1119, 139] on link "Lesson" at bounding box center [1111, 149] width 145 height 42
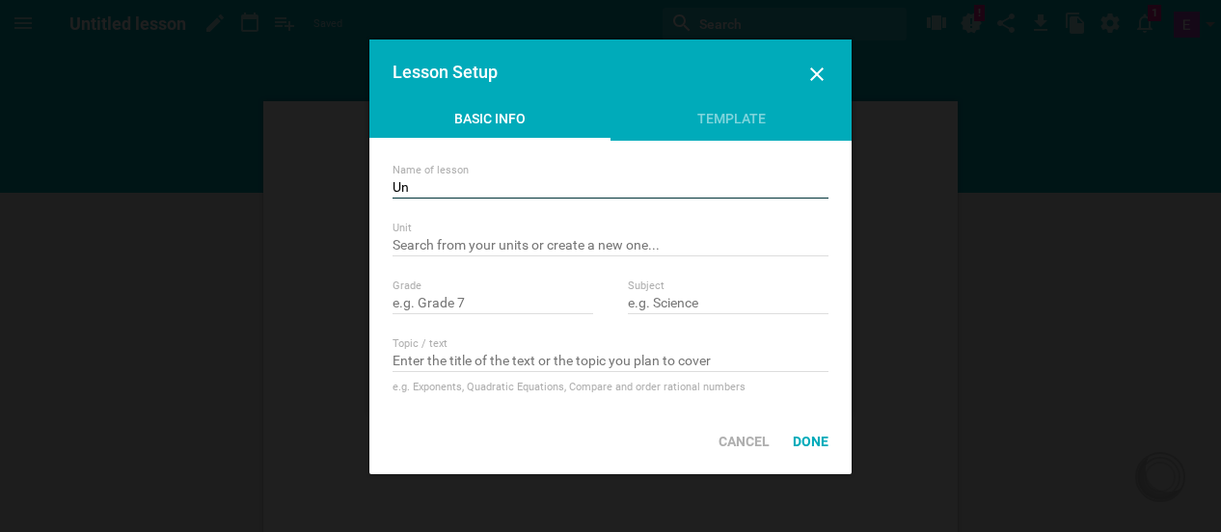
type input "U"
type input "Non Fiction (How to Make Ice Cream)"
click at [453, 308] on input "text" at bounding box center [493, 304] width 201 height 19
type input "F"
type input "Grade 3"
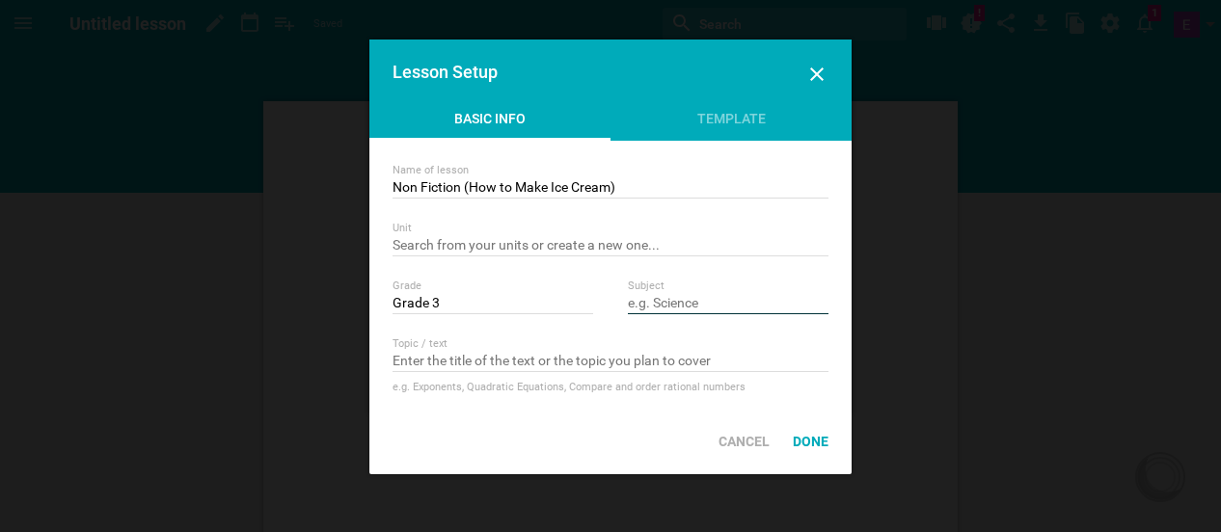
click at [685, 306] on input "text" at bounding box center [728, 304] width 201 height 19
type input "ELA"
click at [692, 125] on div "Template" at bounding box center [731, 123] width 241 height 29
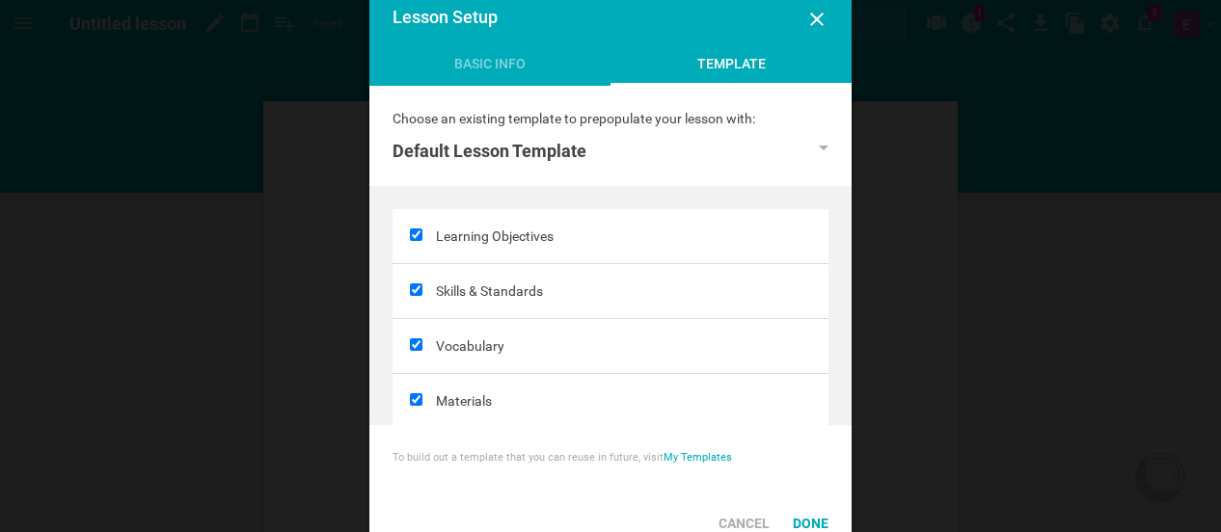
click at [418, 292] on input "checkbox" at bounding box center [416, 290] width 13 height 13
checkbox input "false"
click at [412, 344] on input "checkbox" at bounding box center [416, 345] width 13 height 13
checkbox input "false"
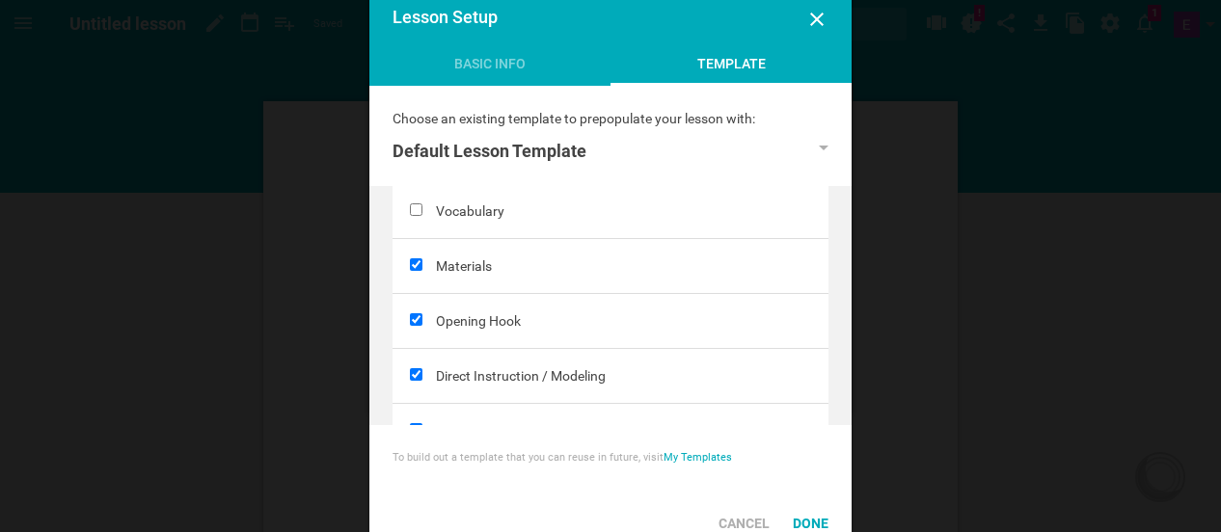
scroll to position [157, 0]
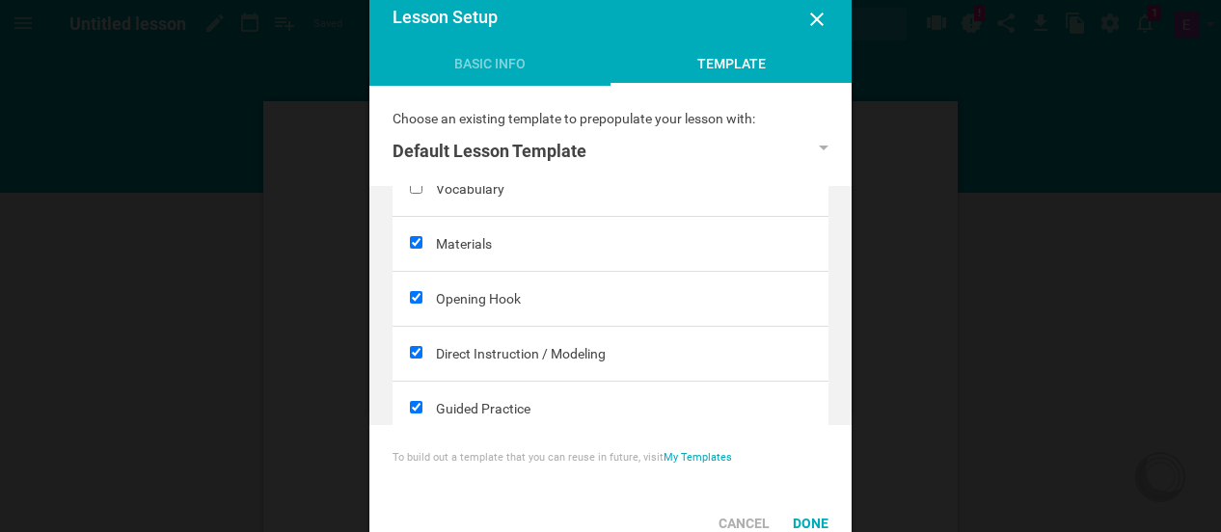
click at [419, 298] on input "checkbox" at bounding box center [416, 297] width 13 height 13
checkbox input "false"
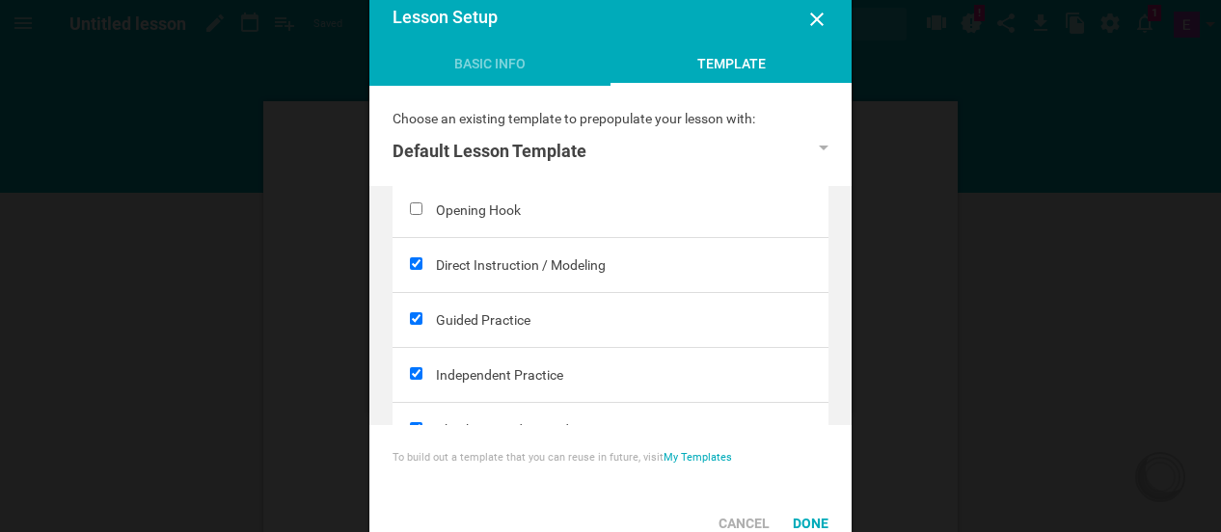
scroll to position [309, 0]
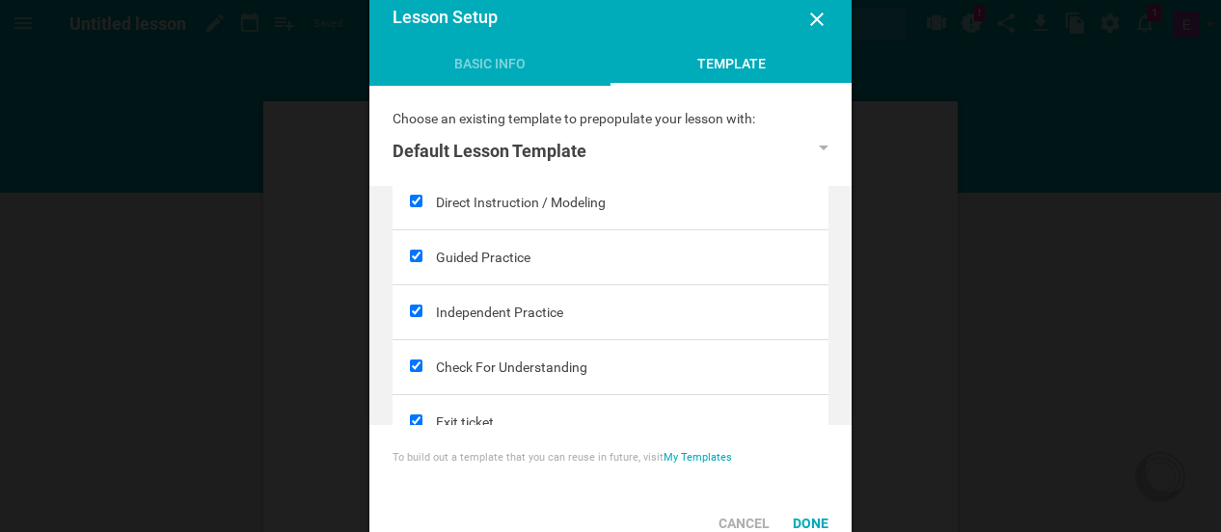
click at [421, 305] on input "checkbox" at bounding box center [416, 311] width 13 height 13
checkbox input "false"
click at [413, 361] on input "checkbox" at bounding box center [416, 366] width 13 height 13
checkbox input "false"
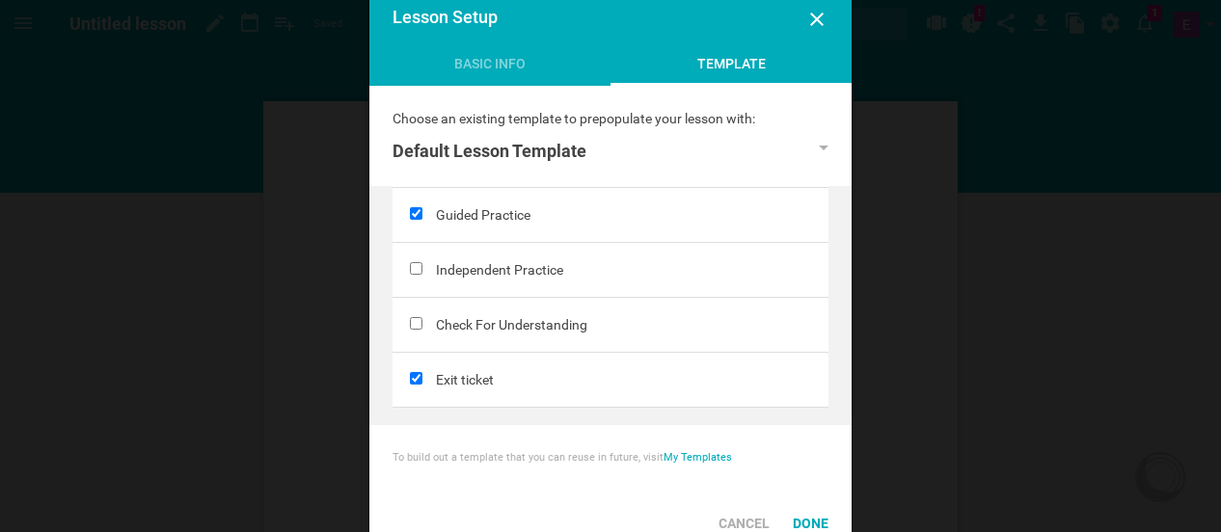
scroll to position [353, 0]
click at [413, 361] on div at bounding box center [414, 378] width 43 height 54
click at [417, 375] on input "checkbox" at bounding box center [416, 376] width 13 height 13
checkbox input "false"
click at [817, 520] on div "Done" at bounding box center [810, 523] width 59 height 42
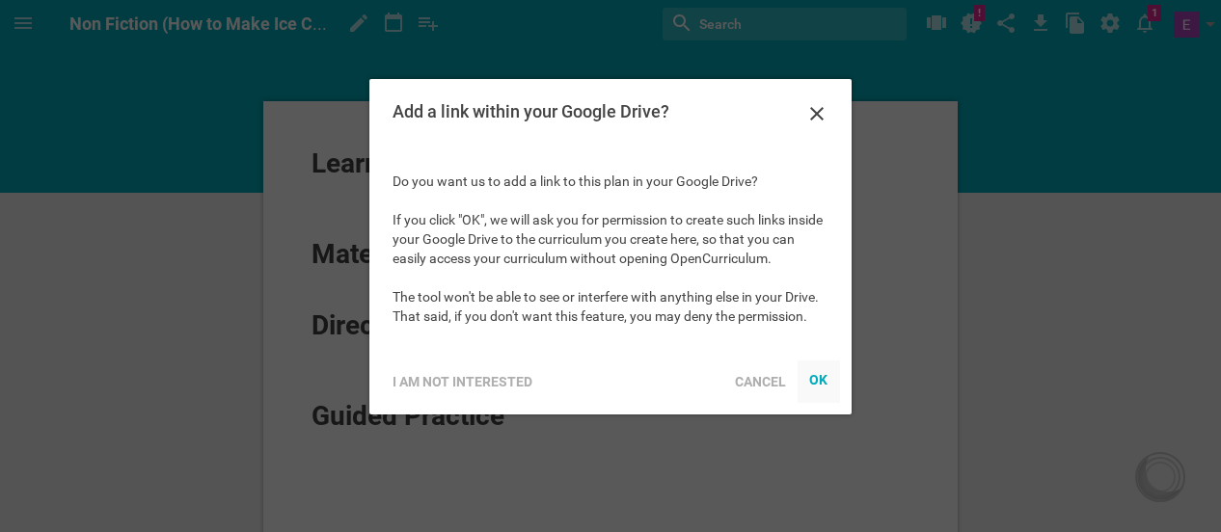
drag, startPoint x: 820, startPoint y: 390, endPoint x: 1630, endPoint y: 763, distance: 892.0
click at [820, 389] on body "OK" at bounding box center [818, 380] width 19 height 19
click at [823, 377] on div "OK" at bounding box center [818, 378] width 19 height 15
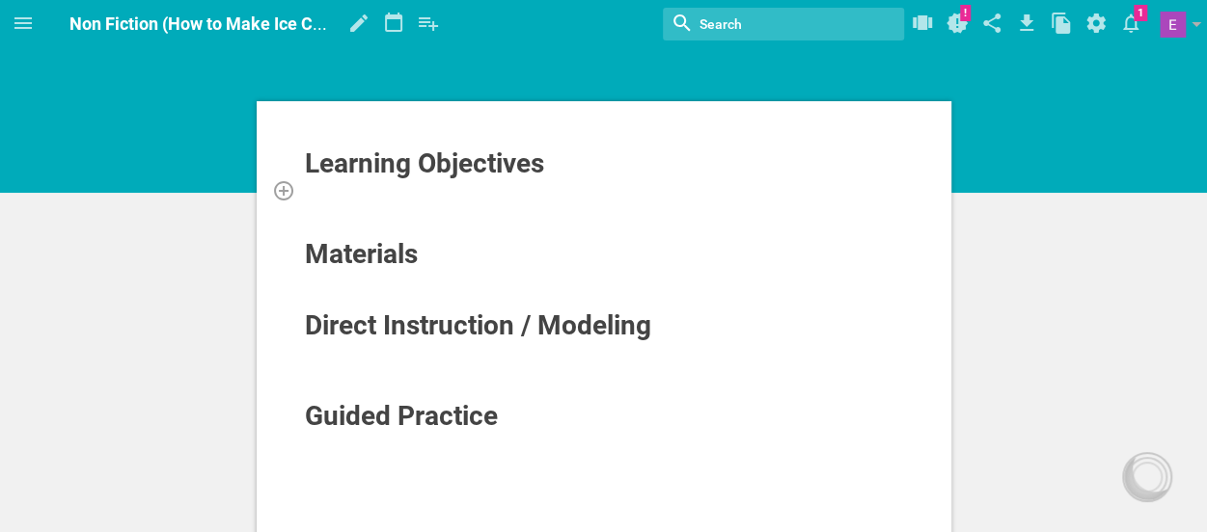
click at [379, 192] on div at bounding box center [604, 189] width 601 height 19
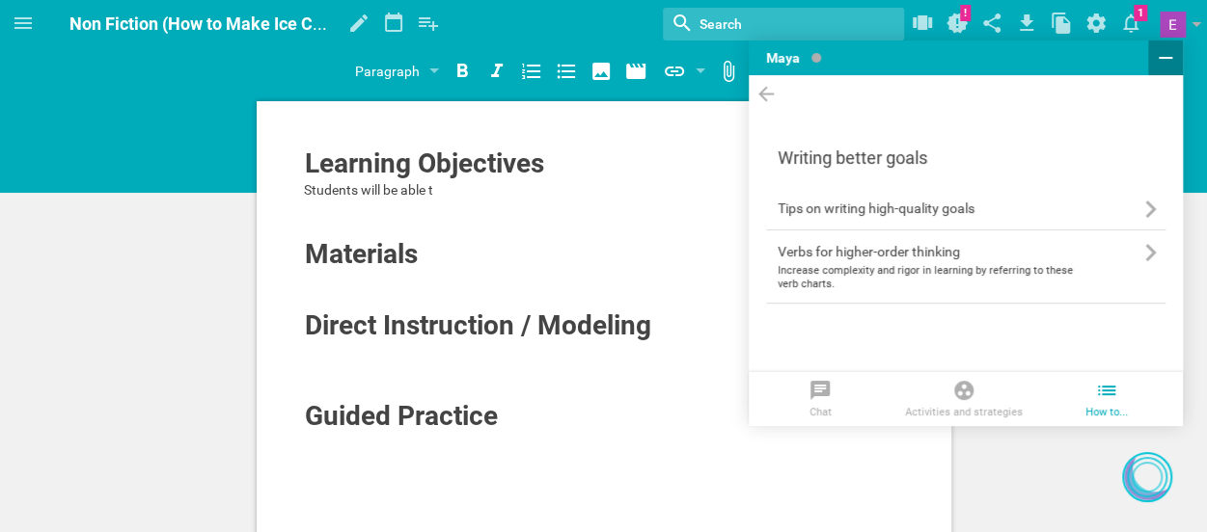
click at [1166, 65] on icon at bounding box center [1165, 57] width 23 height 23
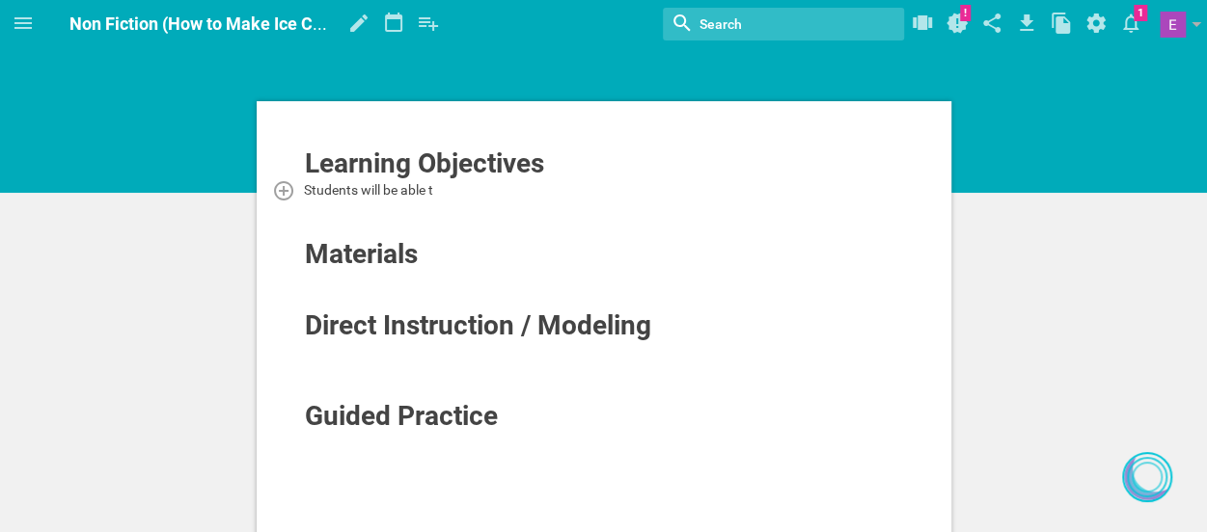
click at [450, 188] on div "Students will be able t" at bounding box center [604, 189] width 601 height 19
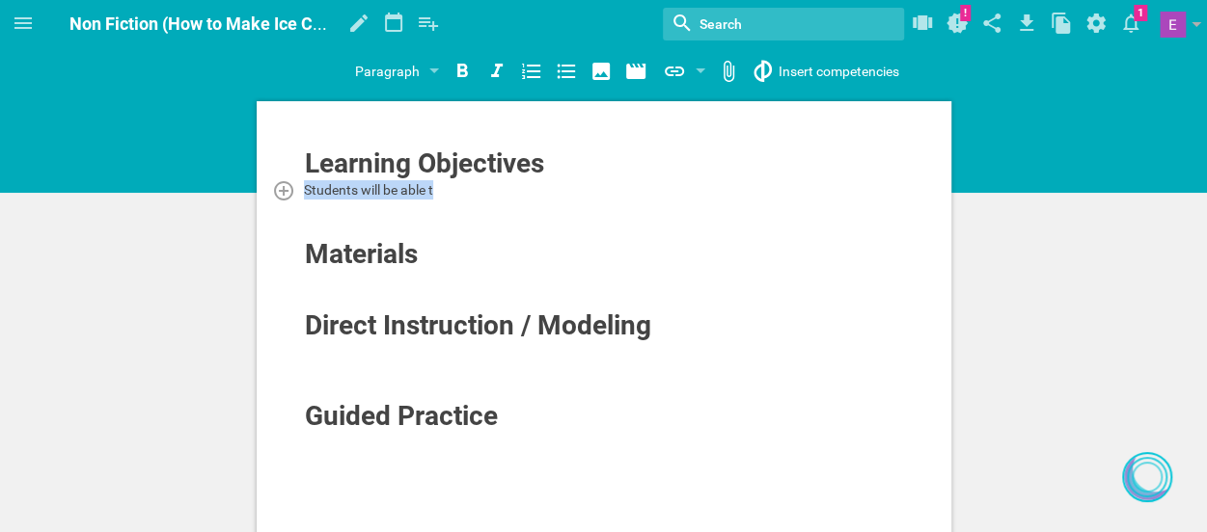
click at [450, 188] on div "Students will be able t" at bounding box center [604, 189] width 601 height 19
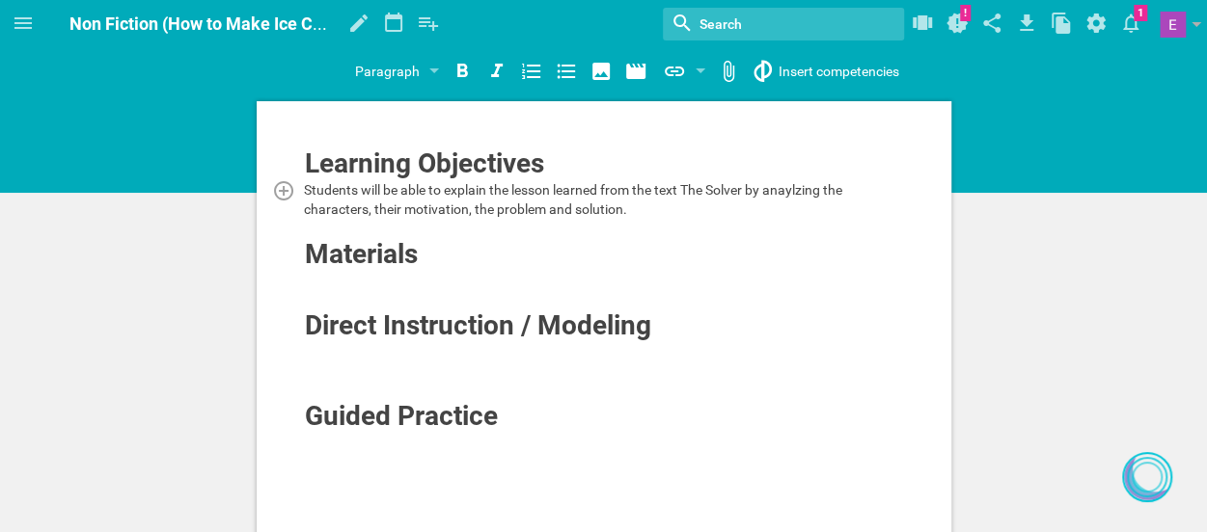
click at [600, 188] on span "Students will be able to explain the lesson learned from the text The Solver by…" at bounding box center [574, 199] width 541 height 35
click at [824, 193] on span "Students will be able to explain the authors POV (point of view) from the text …" at bounding box center [603, 199] width 599 height 35
click at [784, 216] on div "Students will be able to explain the authors POV (point of view) from the text …" at bounding box center [604, 199] width 601 height 39
click at [394, 276] on div at bounding box center [604, 280] width 601 height 19
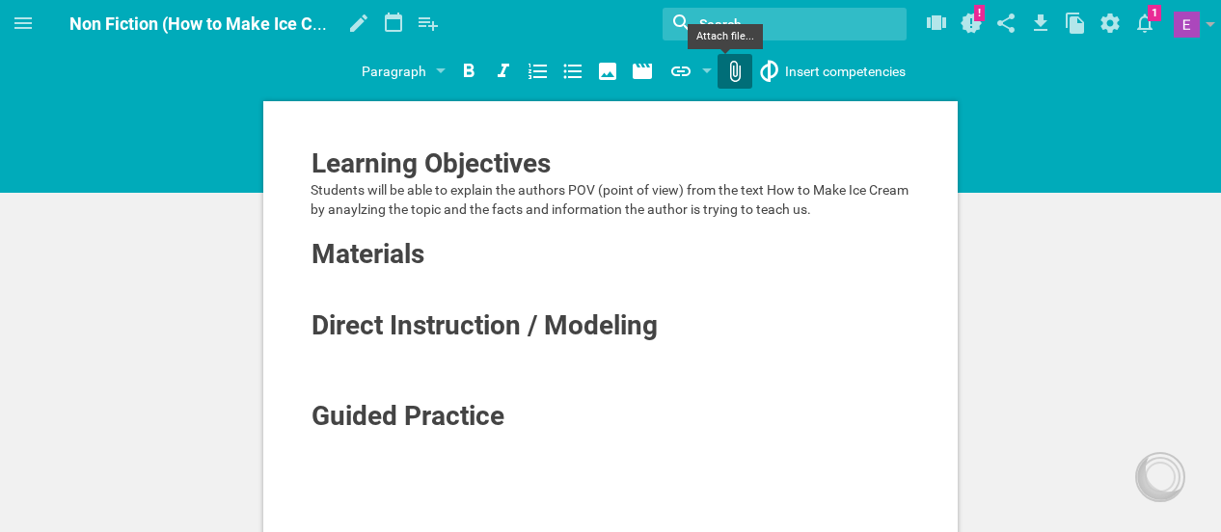
click at [720, 80] on div "Home Planner My Libraries My Curriculum My Files Non Fiction (How to Make Ice C…" at bounding box center [610, 266] width 1221 height 532
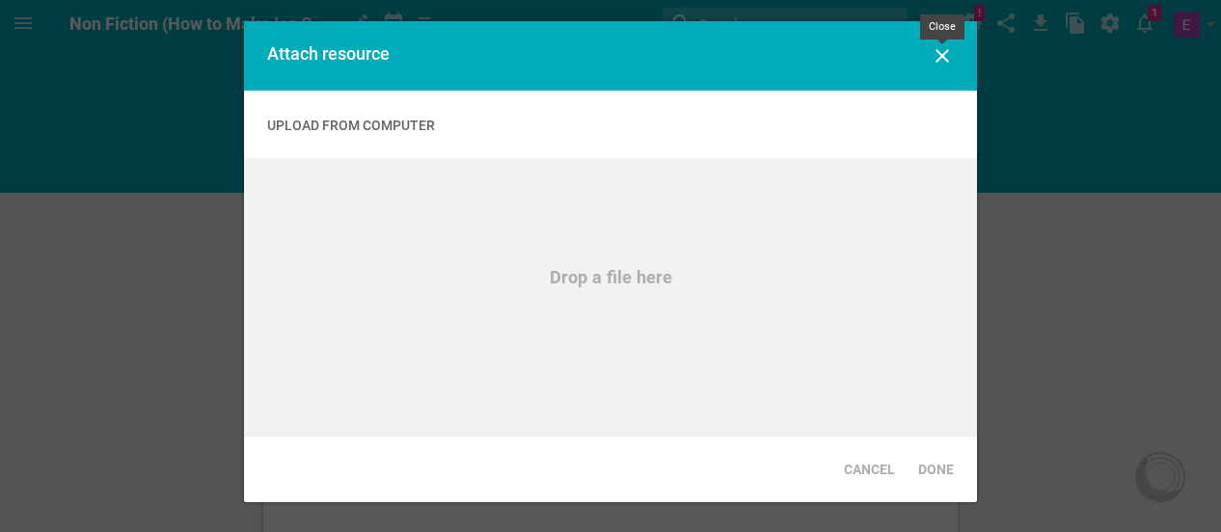
click at [937, 64] on icon at bounding box center [942, 55] width 23 height 23
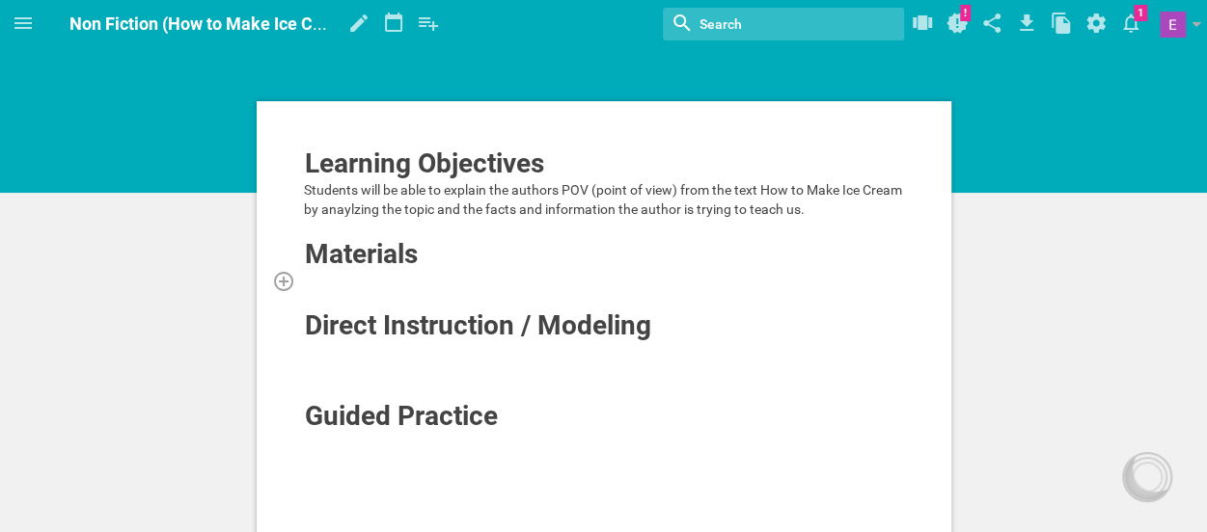
click at [386, 286] on div at bounding box center [604, 280] width 601 height 19
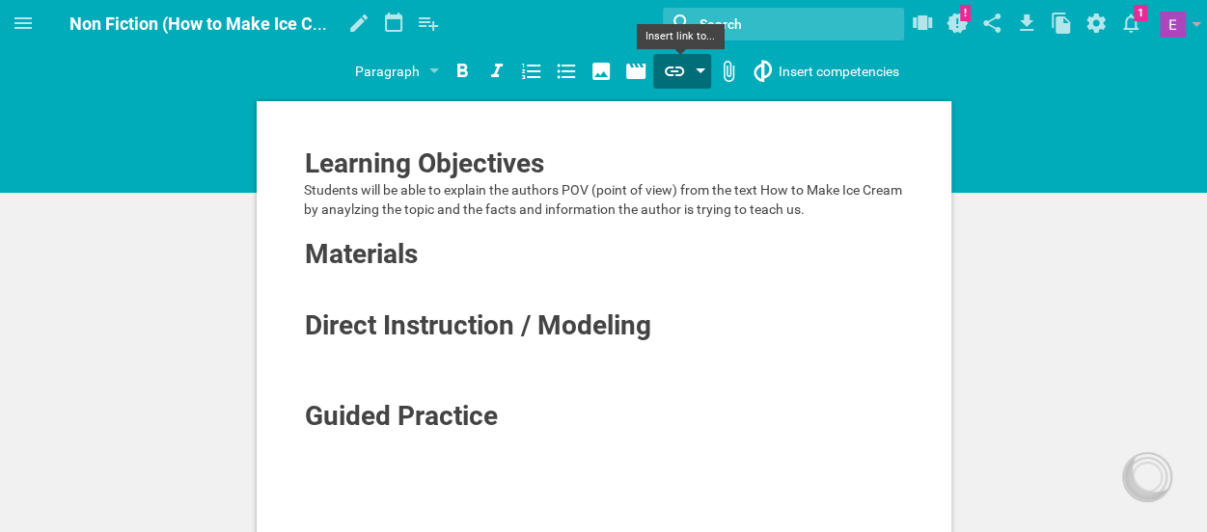
click at [664, 81] on icon at bounding box center [674, 71] width 23 height 23
click at [683, 148] on div "Home Planner My Libraries My Curriculum My Files Non Fiction (How to Make Ice C…" at bounding box center [603, 266] width 1207 height 532
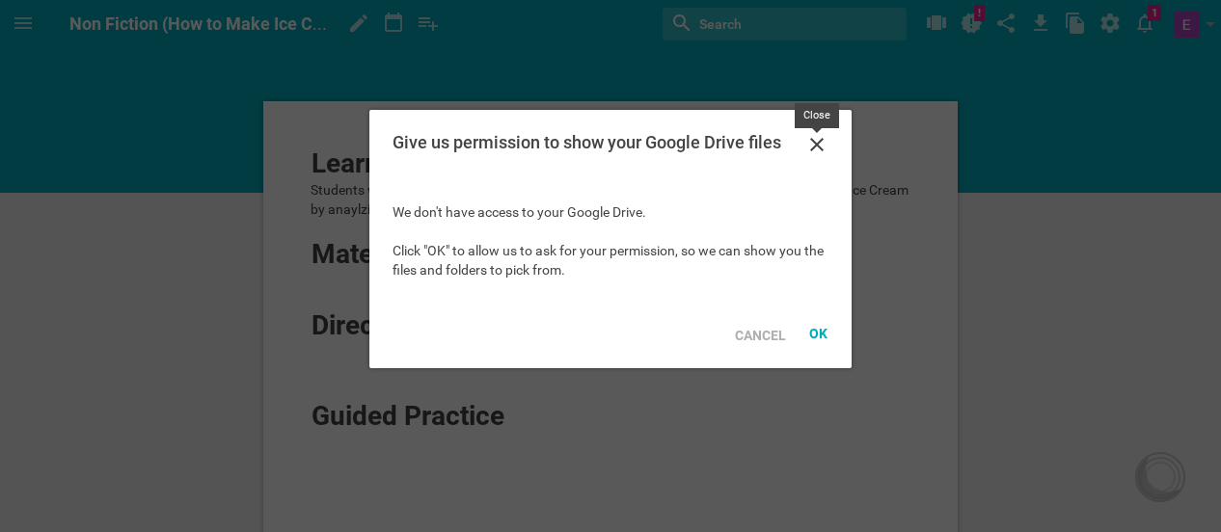
click at [814, 151] on icon at bounding box center [816, 144] width 23 height 23
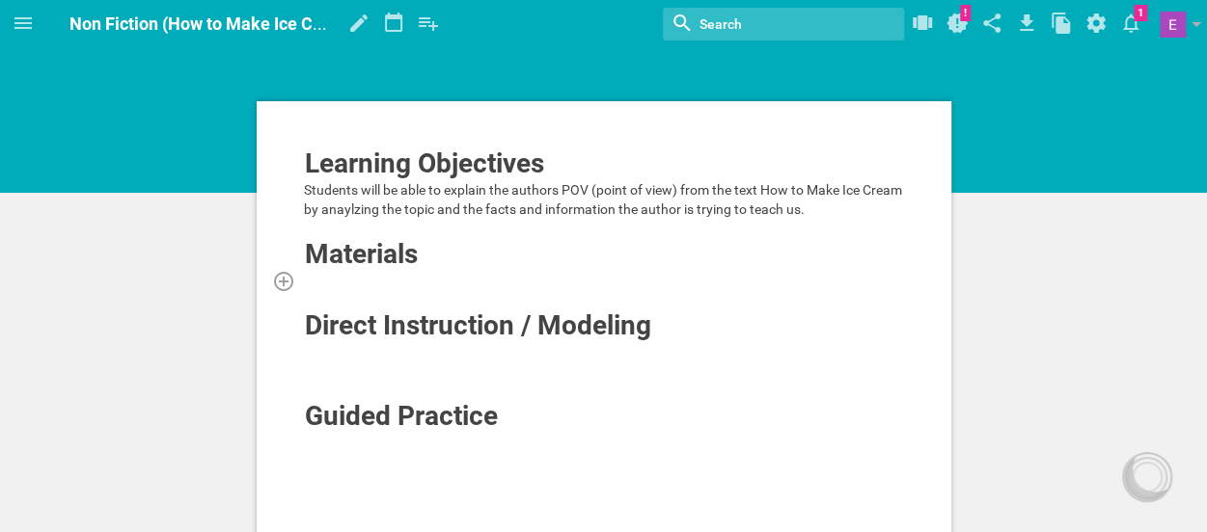
click at [388, 274] on div at bounding box center [604, 280] width 601 height 19
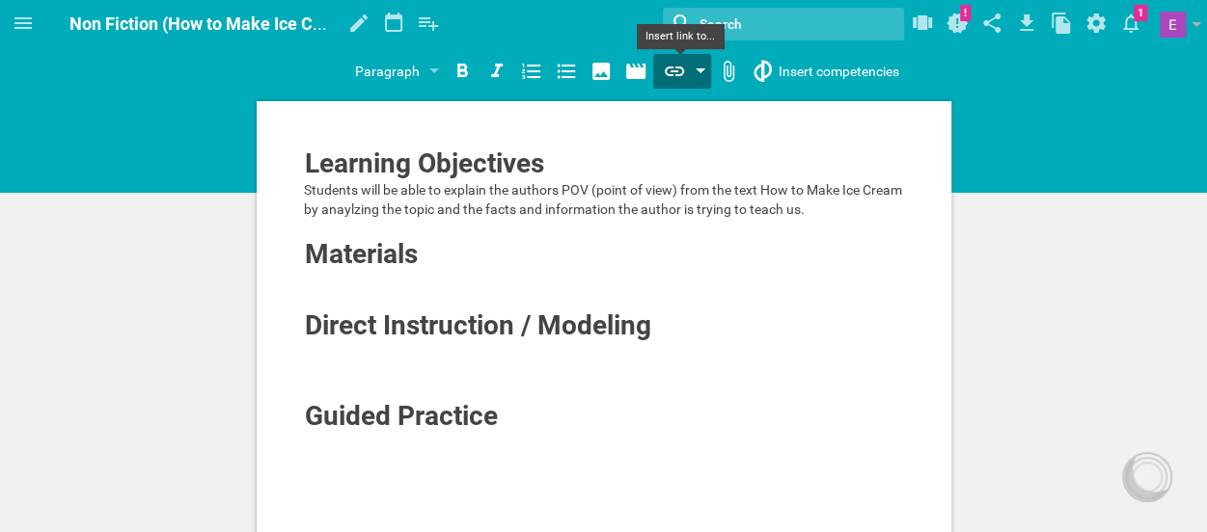
click at [663, 79] on icon at bounding box center [674, 71] width 23 height 23
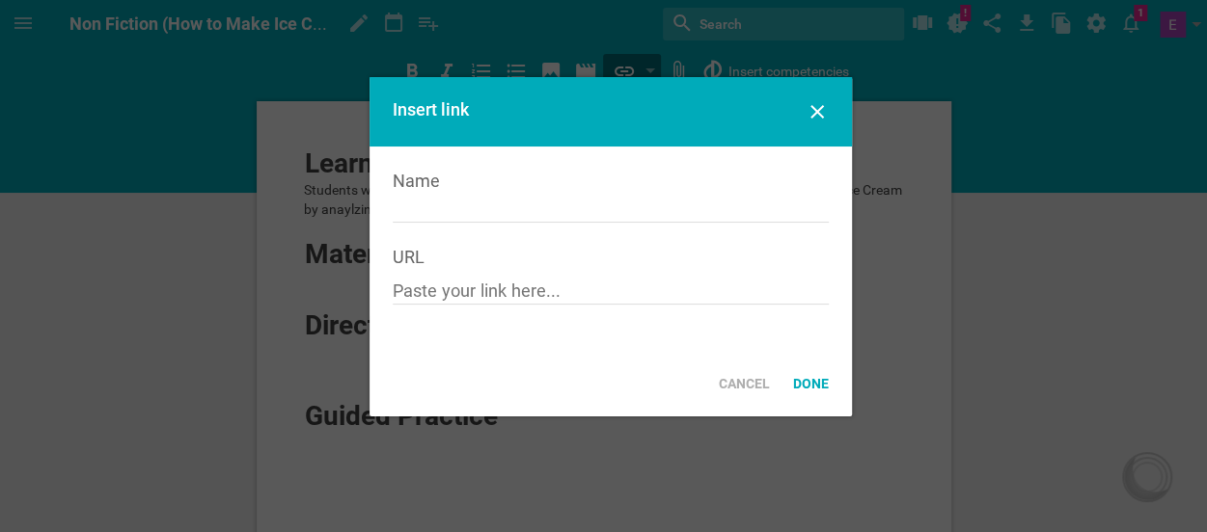
click at [683, 121] on div "Home Planner My Libraries My Curriculum My Files Non Fiction (How to Make Ice C…" at bounding box center [603, 266] width 1207 height 532
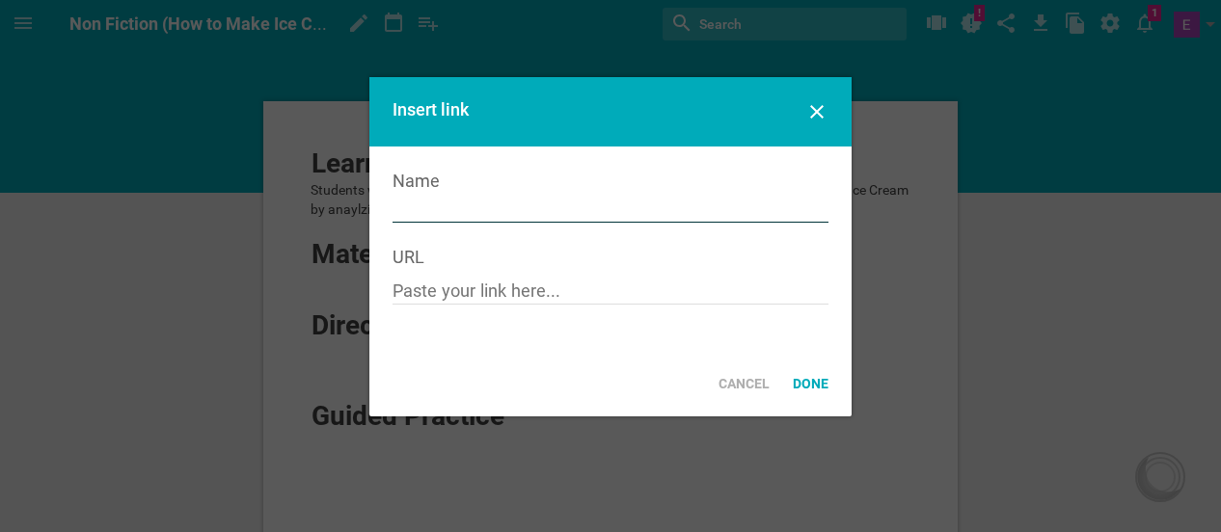
click at [512, 215] on input "text" at bounding box center [611, 211] width 436 height 24
type input "F/NF Template"
click at [500, 307] on div "Name F/NF Template URL" at bounding box center [610, 249] width 482 height 204
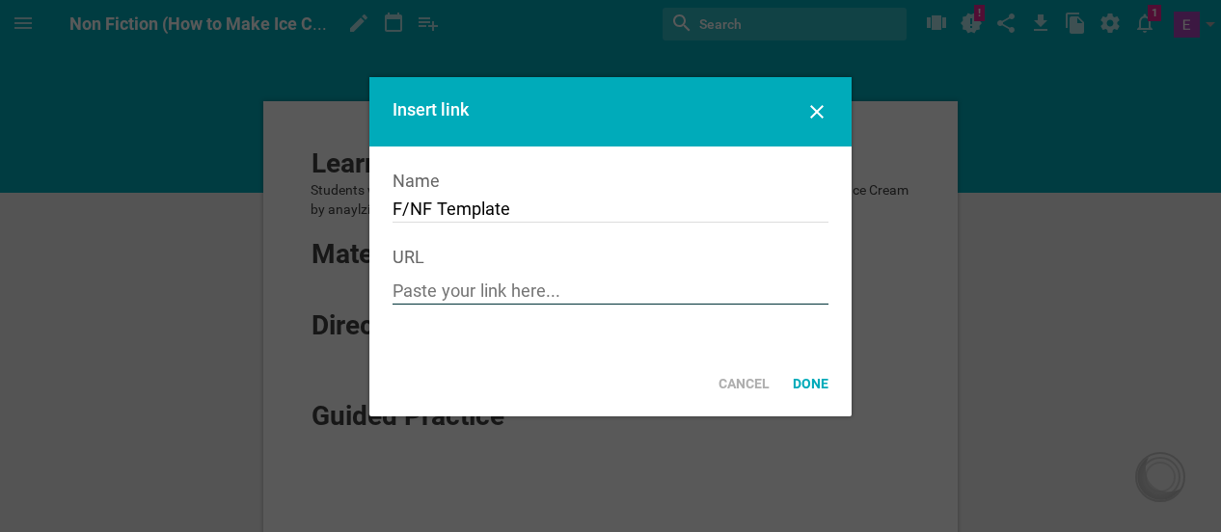
click at [492, 297] on input "text" at bounding box center [611, 293] width 436 height 24
paste input "https://docs.google.com/document/d/1y5-jIMyp-0wlBts6CspXEMCVjbOUDmIH2ZEmhck4FRQ…"
type input "https://docs.google.com/document/d/1y5-jIMyp-0wlBts6CspXEMCVjbOUDmIH2ZEmhck4FRQ…"
click at [814, 383] on div "Done" at bounding box center [810, 384] width 59 height 42
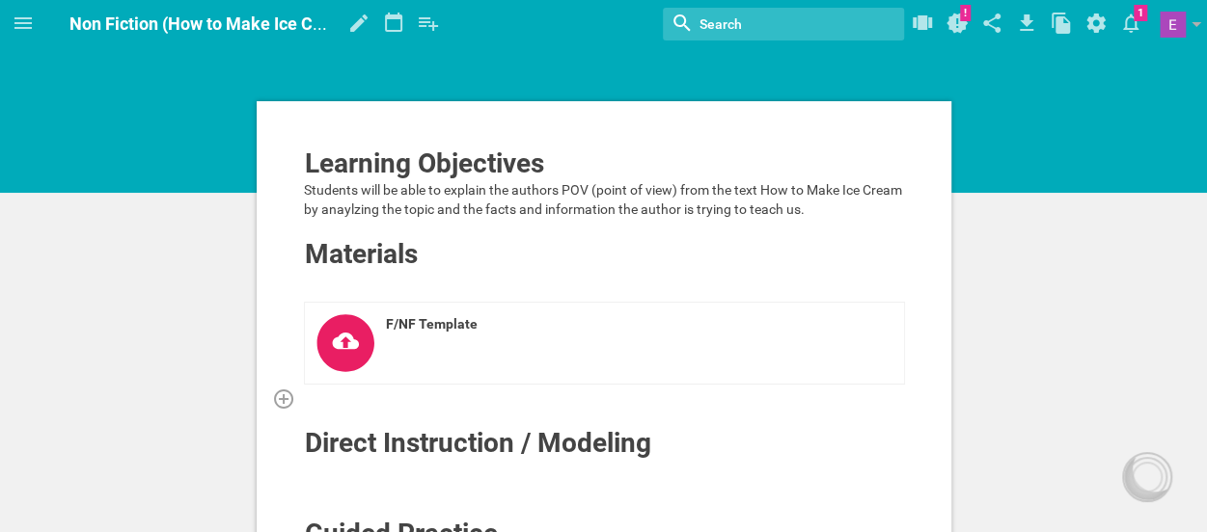
click at [575, 400] on div at bounding box center [604, 398] width 601 height 19
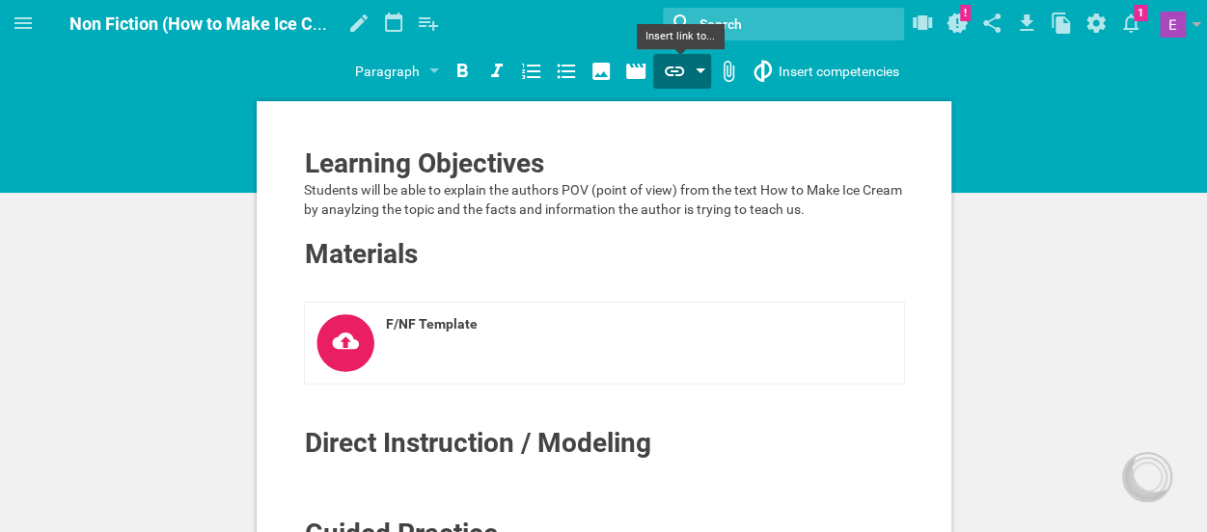
click at [664, 76] on icon at bounding box center [674, 71] width 23 height 23
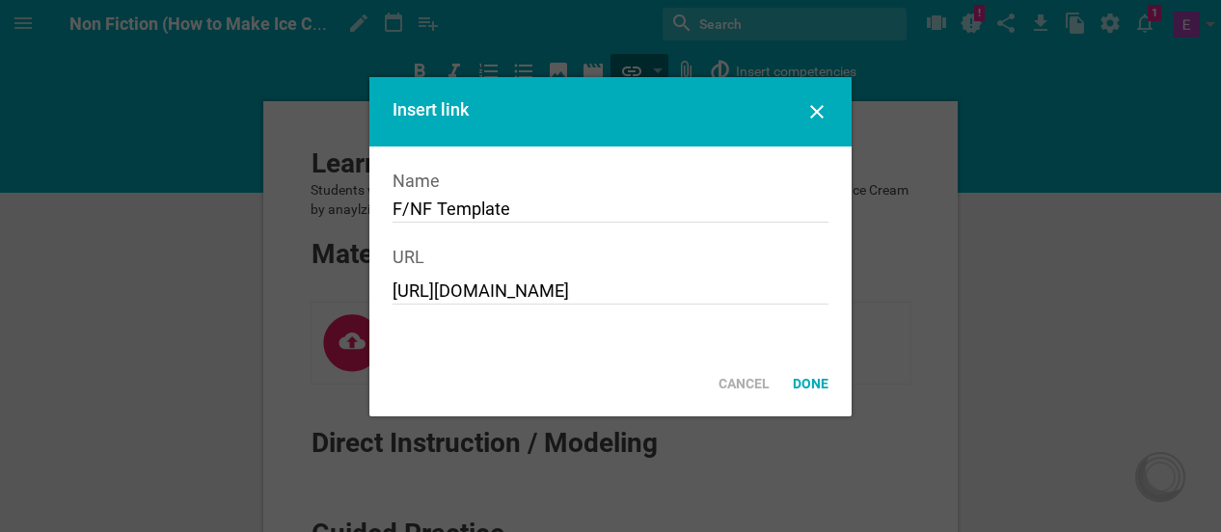
click at [672, 111] on div "Home Planner My Libraries My Curriculum My Files Non Fiction (How to Make Ice C…" at bounding box center [610, 266] width 1221 height 532
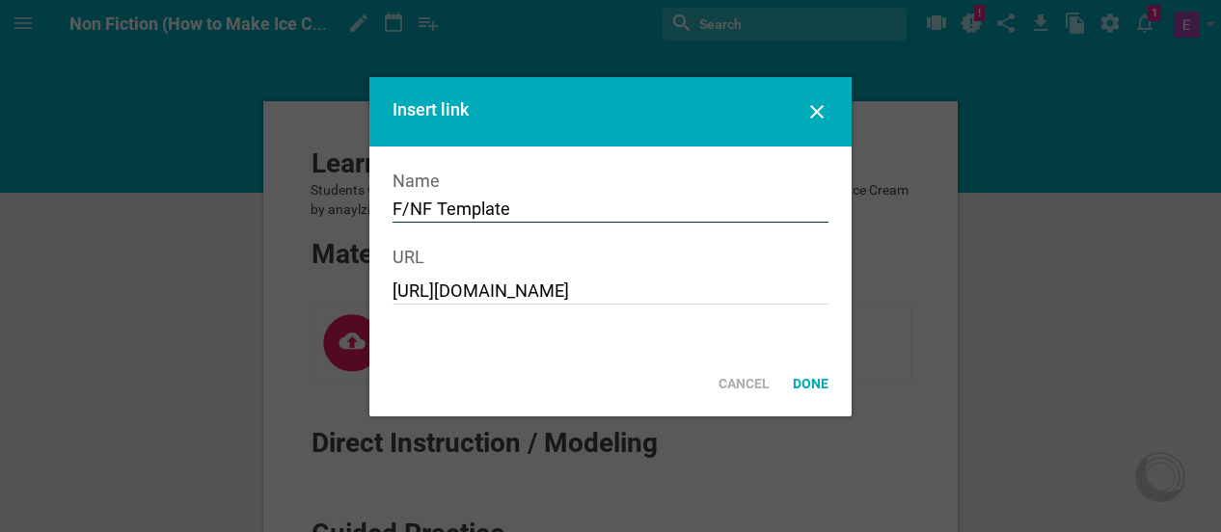
click at [525, 213] on input "F/NF Template" at bounding box center [611, 211] width 436 height 24
type input "How to Make Ice Cream"
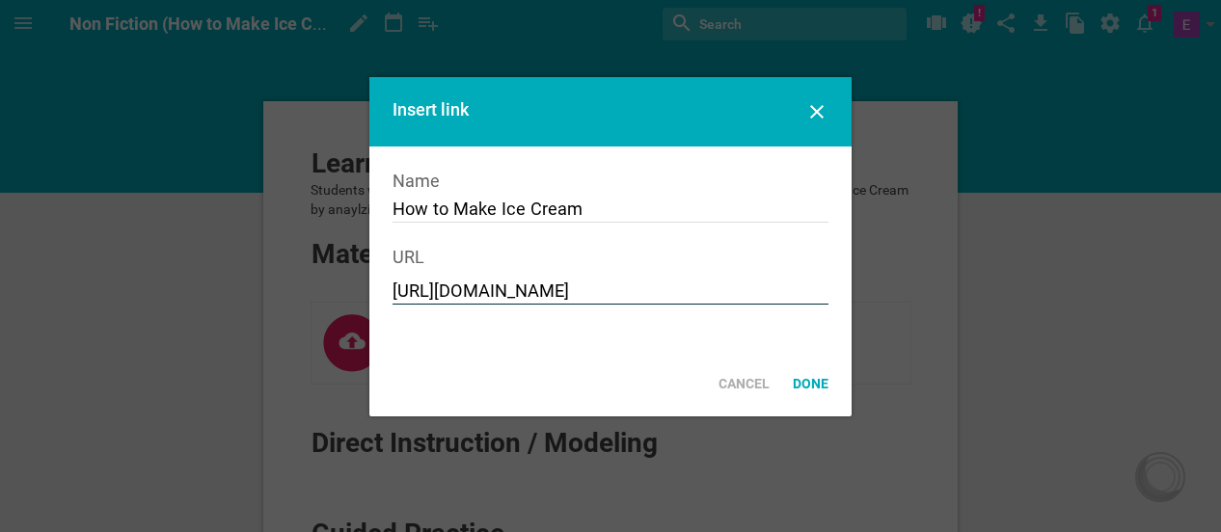
click at [512, 291] on input "https://docs.google.com/document/d/1y5-jIMyp-0wlBts6CspXEMCVjbOUDmIH2ZEmhck4FRQ…" at bounding box center [611, 293] width 436 height 24
paste input "https://www.k5learning.com/reading-comprehension-worksheets/third-grade-3/child…"
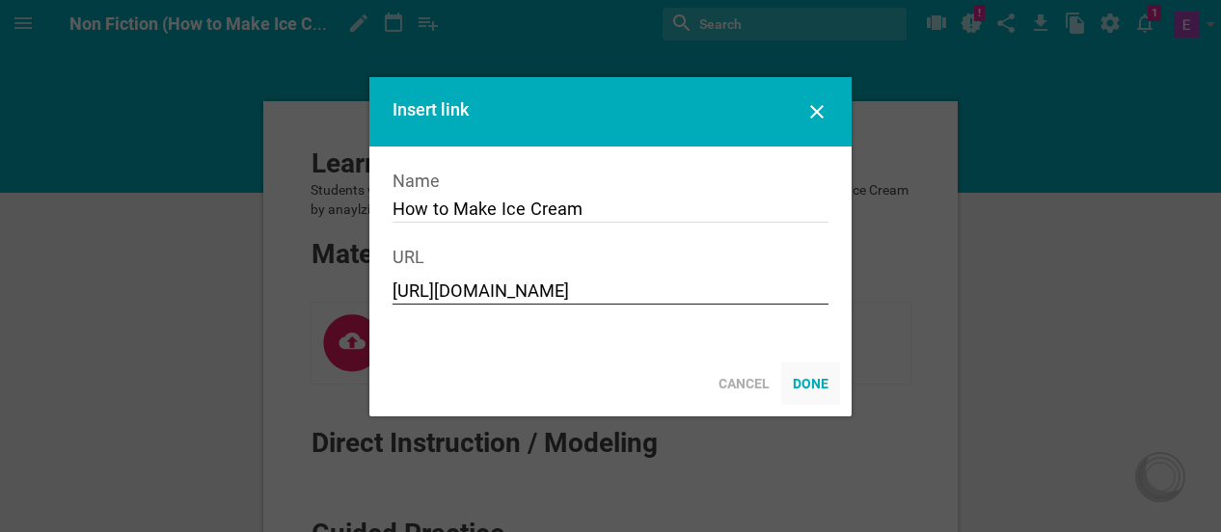
type input "https://www.k5learning.com/reading-comprehension-worksheets/third-grade-3/child…"
click at [816, 391] on div "Done" at bounding box center [810, 384] width 59 height 42
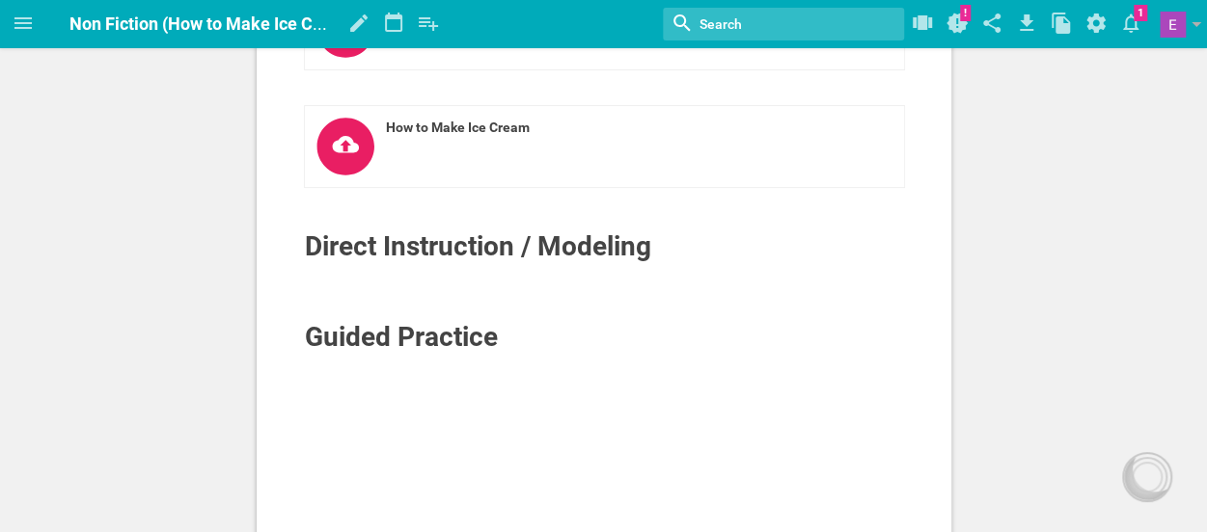
scroll to position [315, 0]
click at [327, 275] on div at bounding box center [604, 271] width 601 height 19
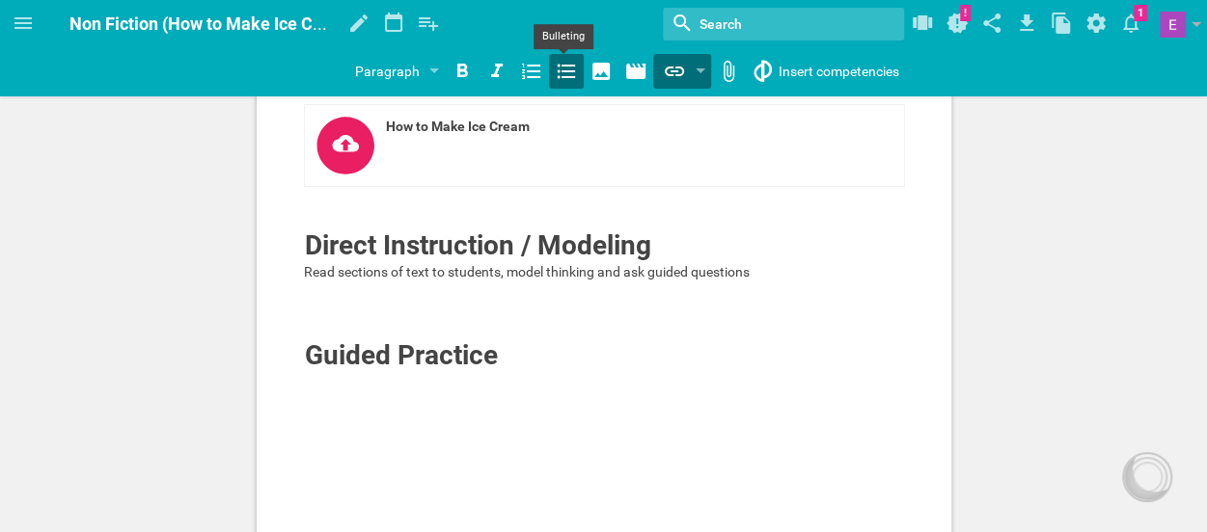
click at [562, 77] on icon at bounding box center [566, 72] width 18 height 14
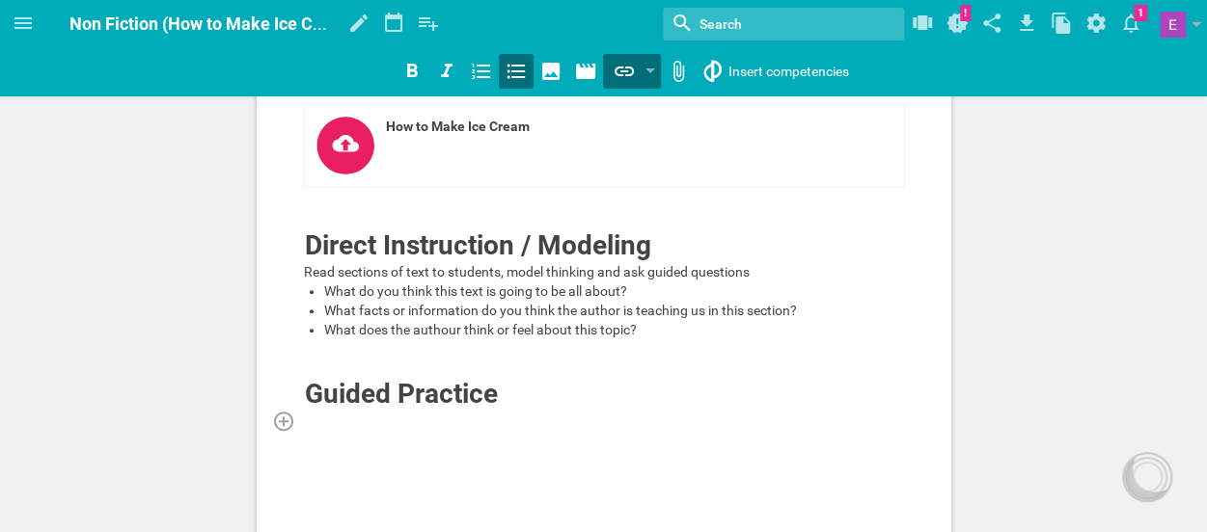
click at [326, 423] on div at bounding box center [604, 420] width 601 height 19
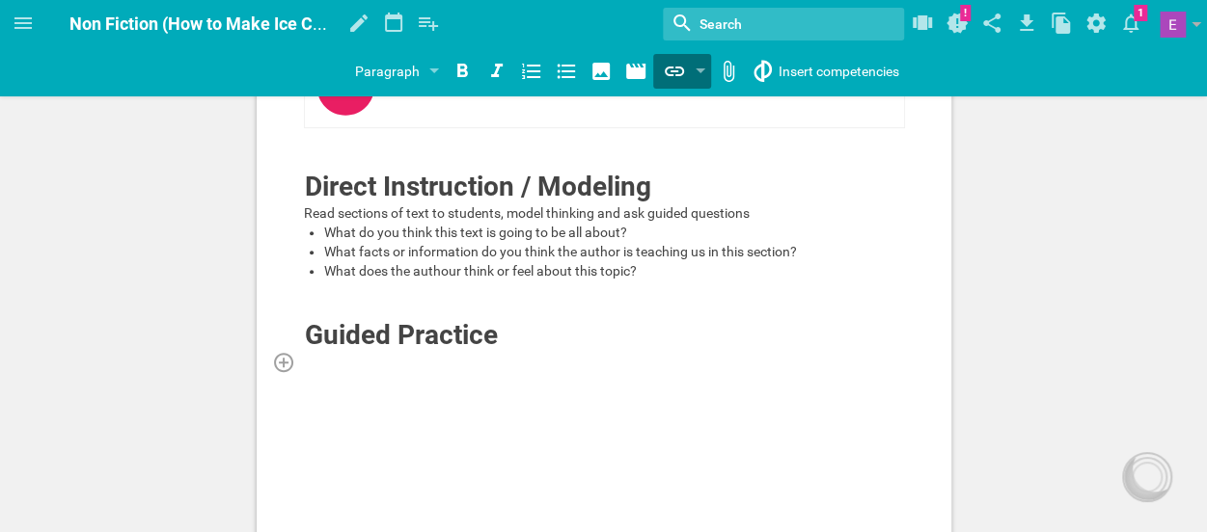
scroll to position [375, 0]
click at [556, 80] on icon at bounding box center [566, 71] width 23 height 23
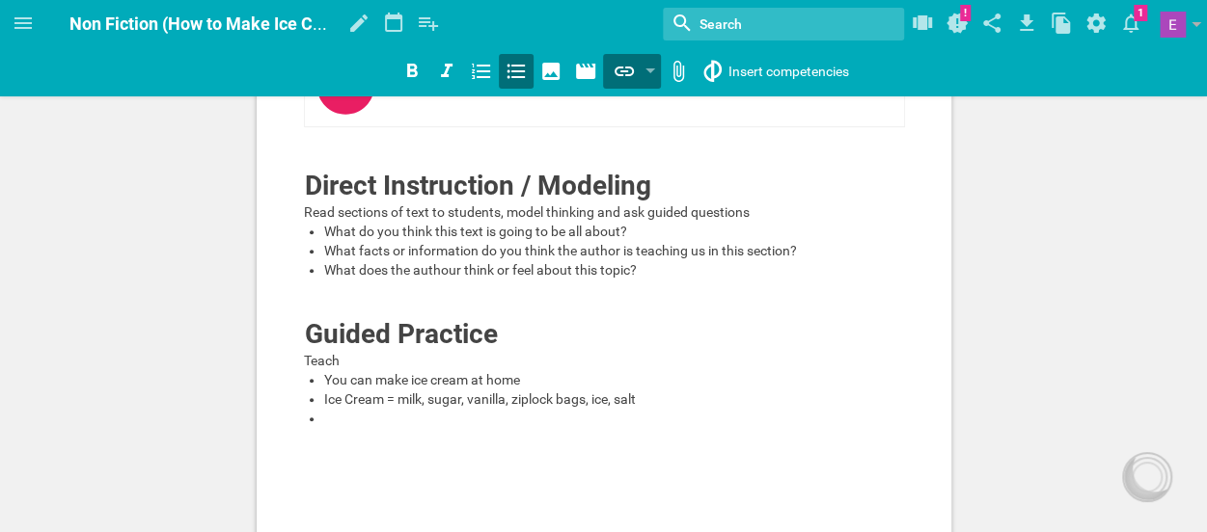
click at [397, 397] on span "Ice Cream = milk, sugar, vanilla, ziplock bags, ice, salt" at bounding box center [480, 399] width 312 height 15
click at [385, 396] on span "Ice Cream = milk, sugar, vanilla, ziplock bags, ice, salt" at bounding box center [480, 399] width 312 height 15
click at [378, 428] on div at bounding box center [604, 437] width 601 height 19
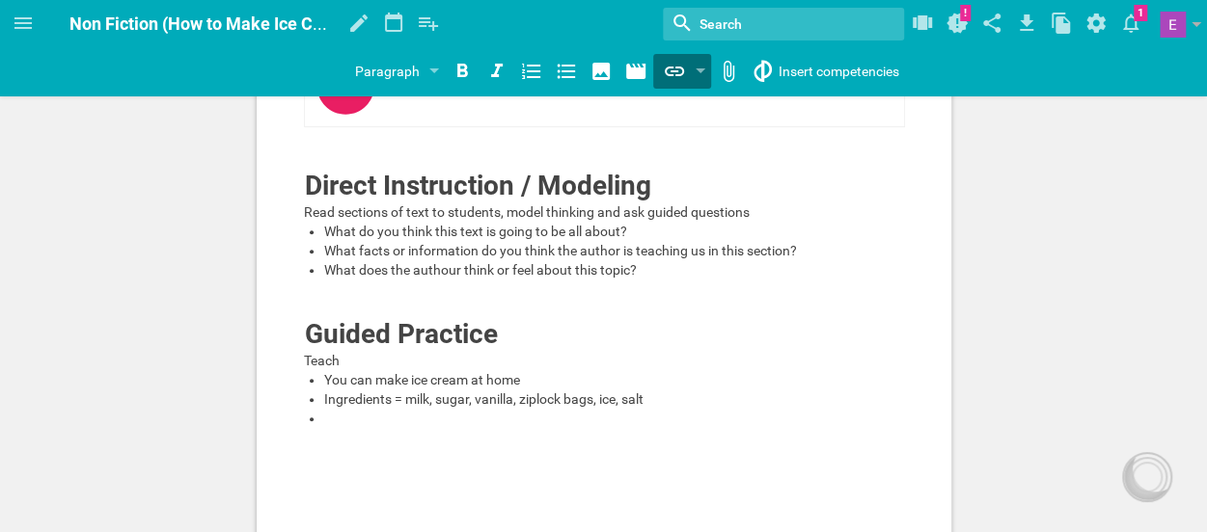
click at [374, 422] on div at bounding box center [614, 418] width 581 height 19
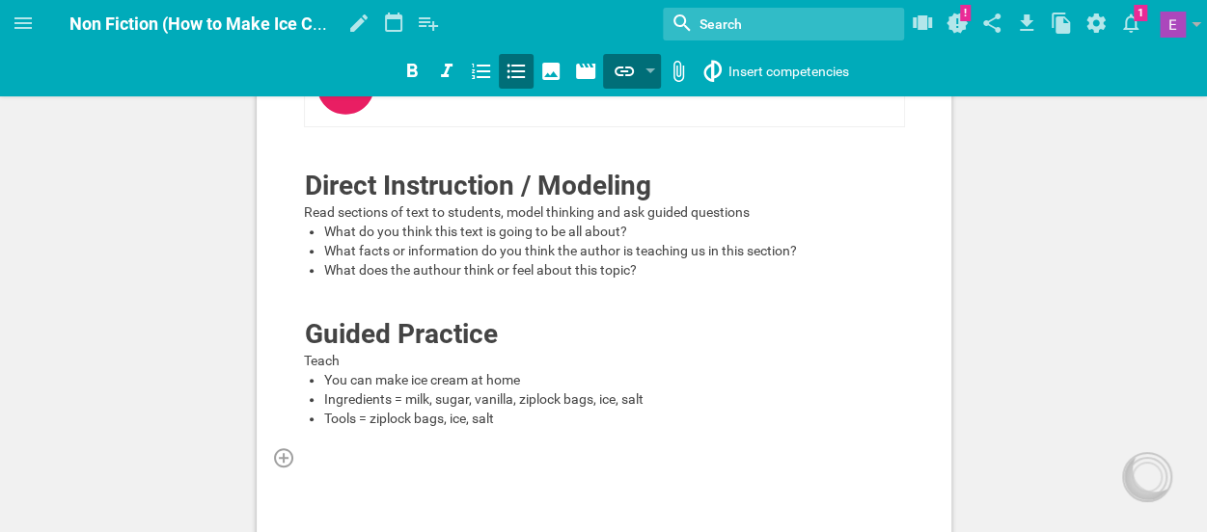
click at [492, 453] on div at bounding box center [604, 457] width 601 height 19
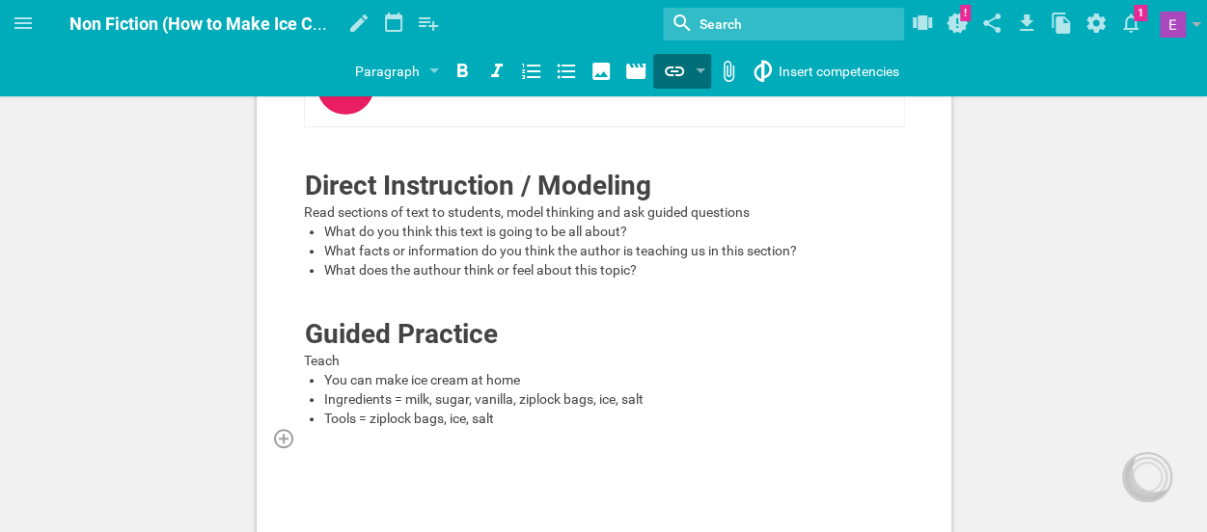
click at [532, 428] on div at bounding box center [604, 437] width 601 height 19
click at [513, 418] on div "Tools = ziplock bags, ice, salt" at bounding box center [614, 418] width 581 height 19
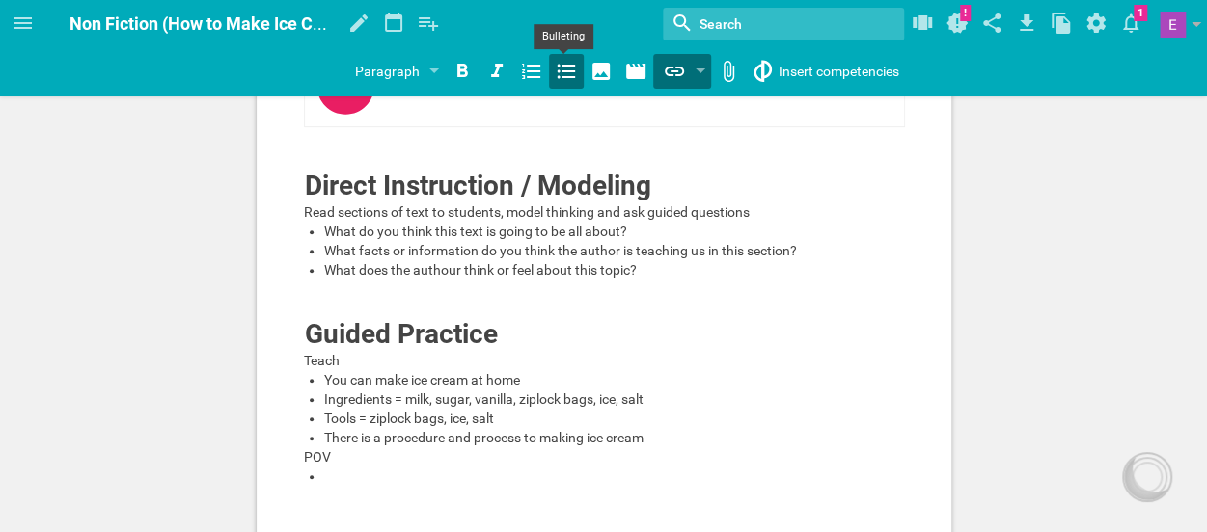
click at [567, 81] on icon at bounding box center [566, 71] width 23 height 23
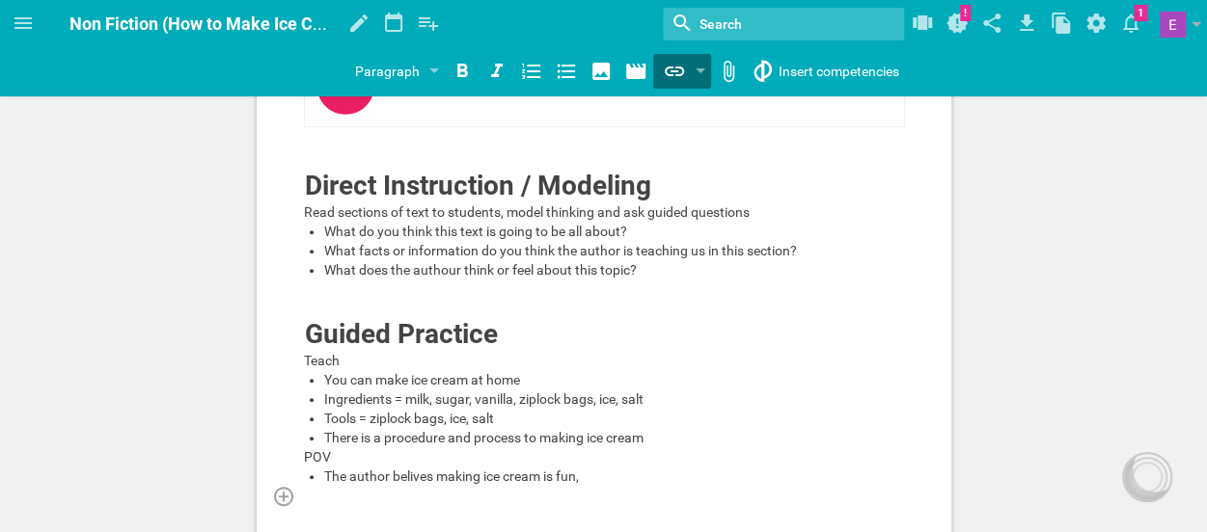
click at [415, 486] on div at bounding box center [604, 495] width 601 height 19
click at [413, 477] on span "The author belives making ice cream is fun," at bounding box center [451, 476] width 255 height 15
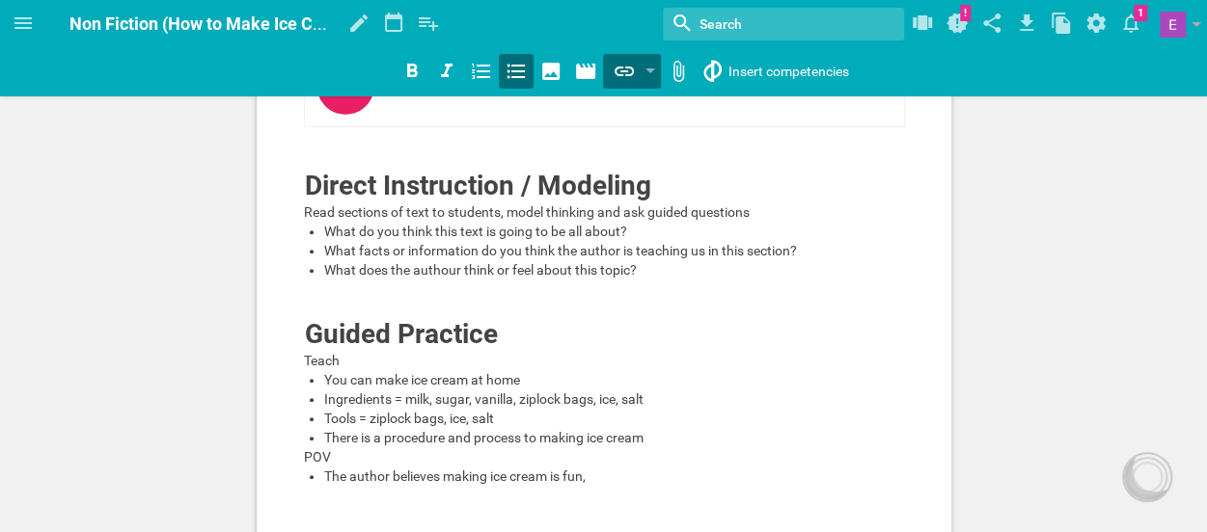
click at [623, 475] on div "The author believes making ice cream is fun," at bounding box center [614, 476] width 581 height 19
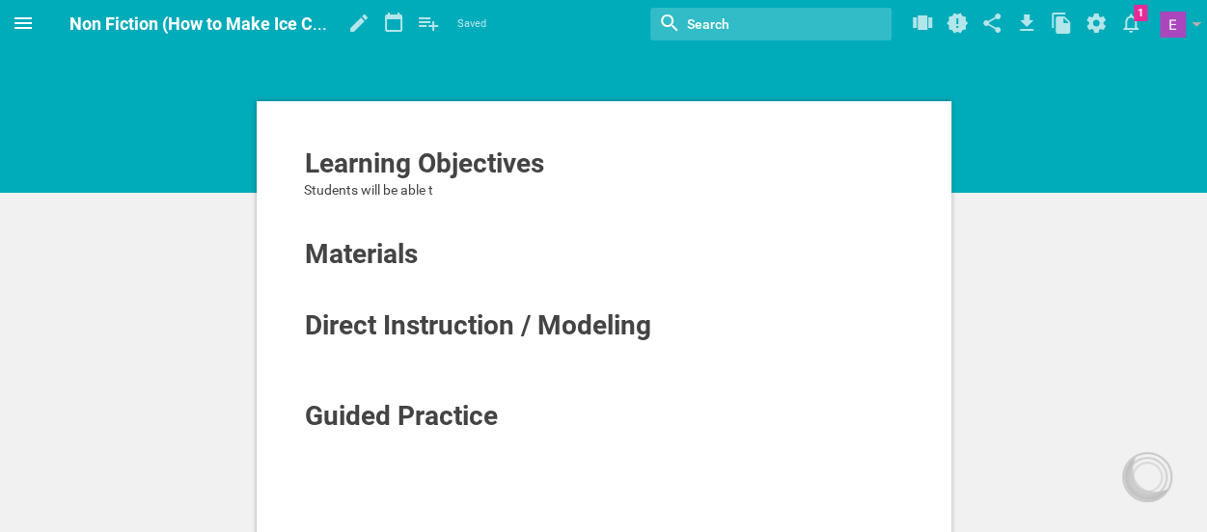
click at [21, 38] on span at bounding box center [23, 23] width 46 height 46
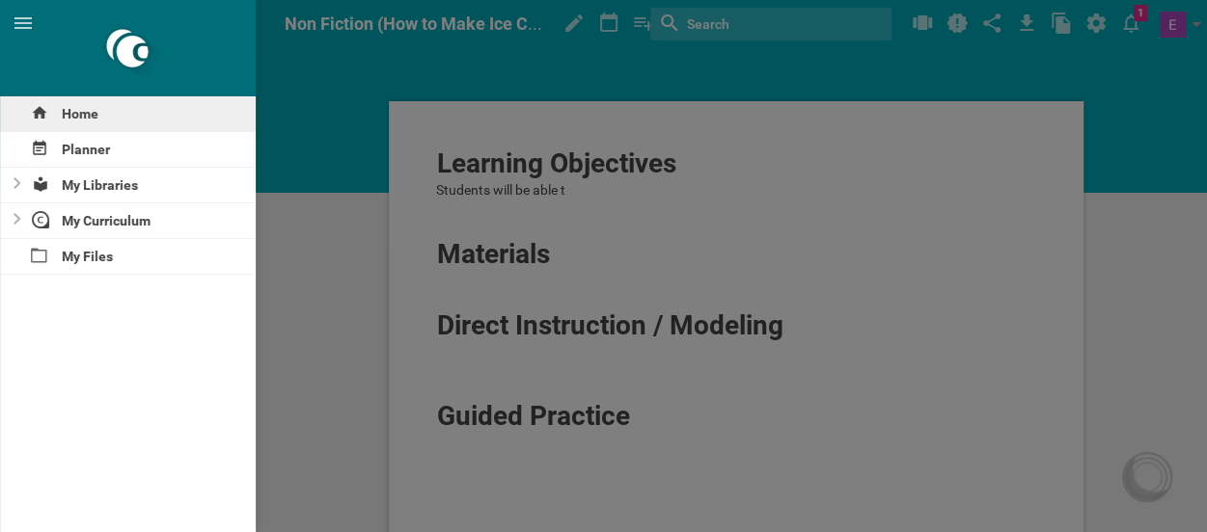
click at [97, 114] on div "Home" at bounding box center [128, 113] width 256 height 35
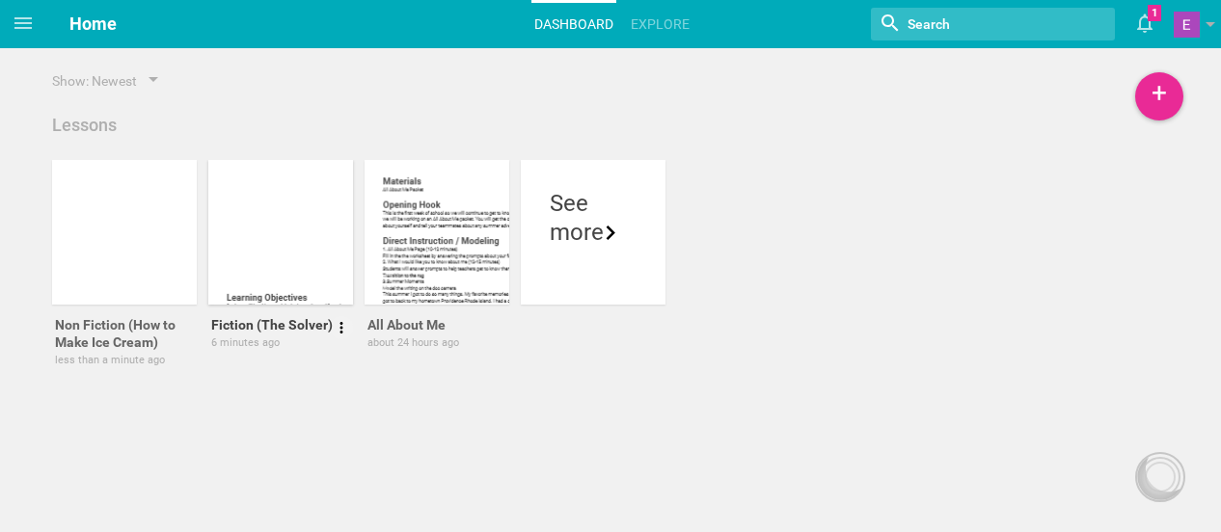
click at [276, 232] on div at bounding box center [280, 232] width 145 height 145
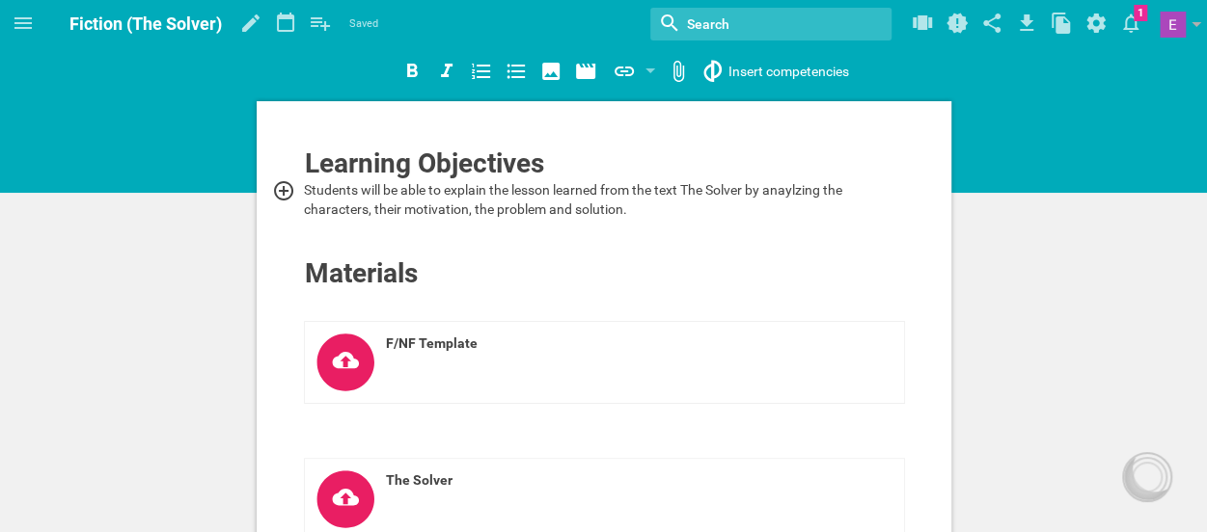
drag, startPoint x: 634, startPoint y: 206, endPoint x: 281, endPoint y: 183, distance: 353.8
click at [304, 183] on div "Students will be able to explain the lesson learned from the text The Solver by…" at bounding box center [604, 199] width 601 height 39
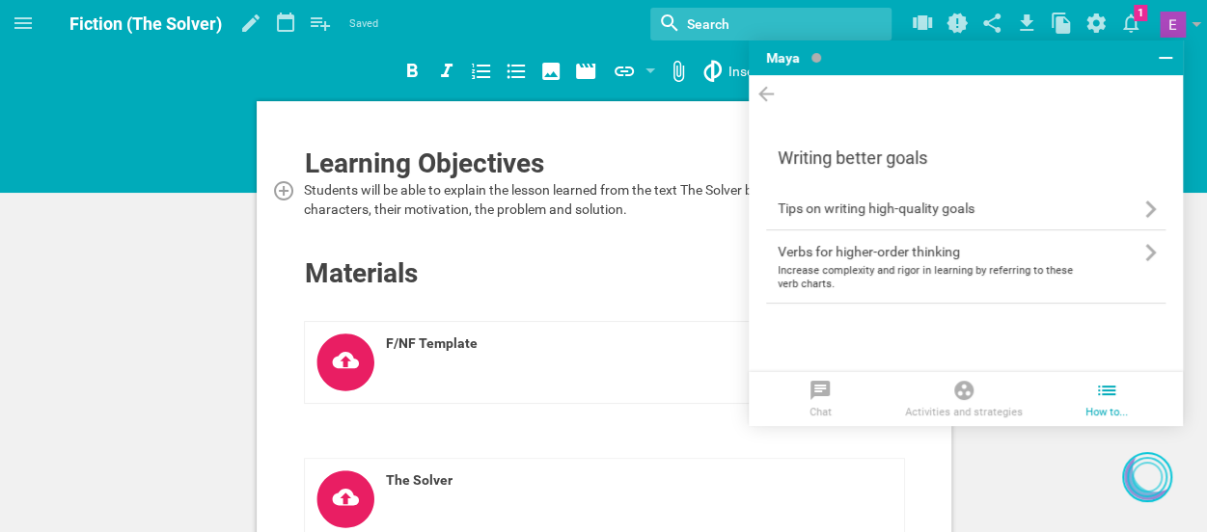
copy span "Students will be able to explain the lesson learned from the text The Solver by…"
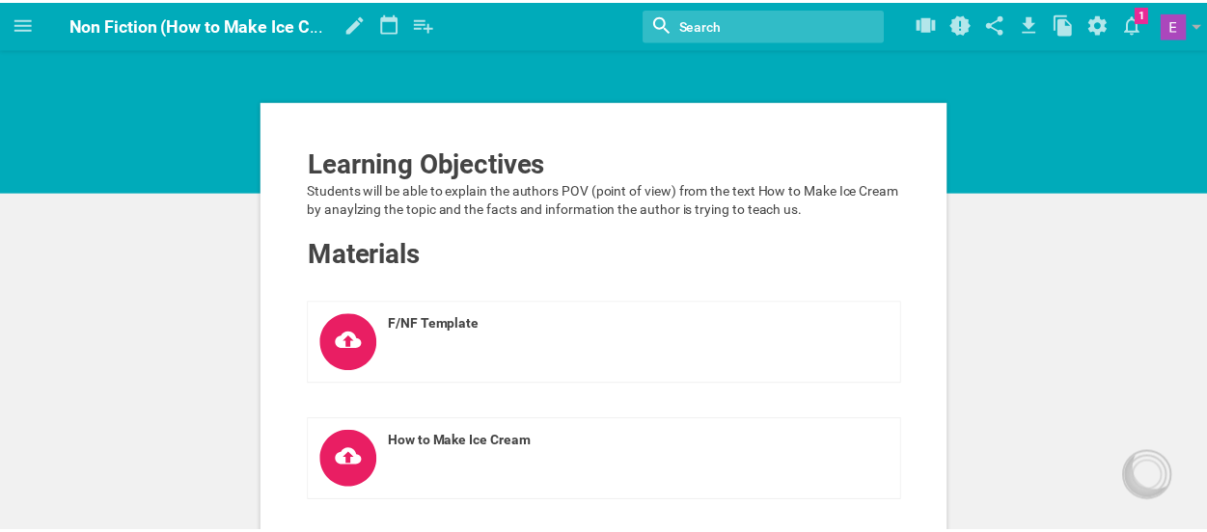
scroll to position [315, 0]
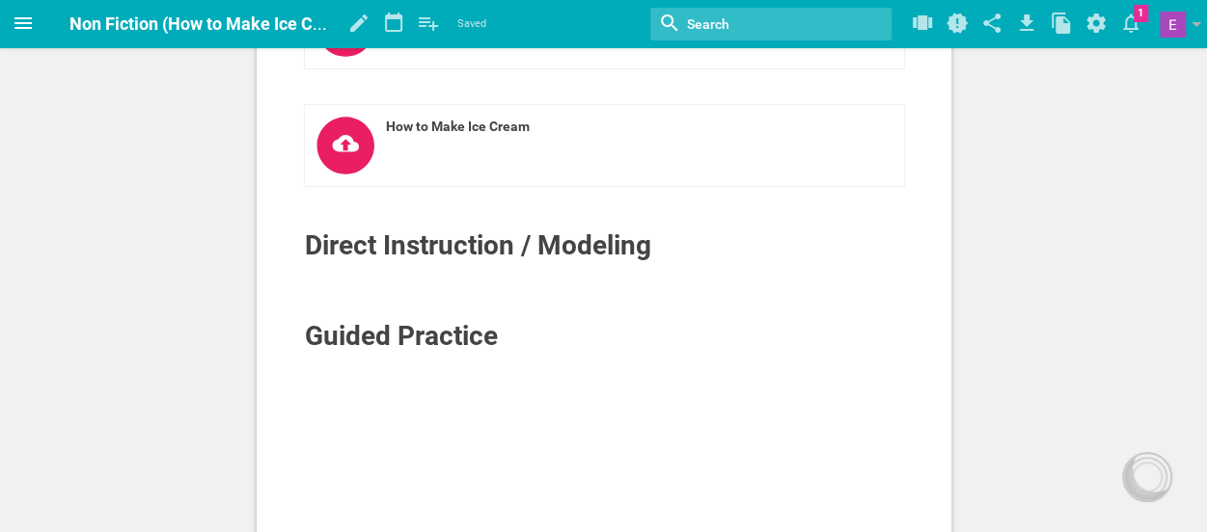
click at [23, 23] on icon at bounding box center [22, 23] width 17 height 12
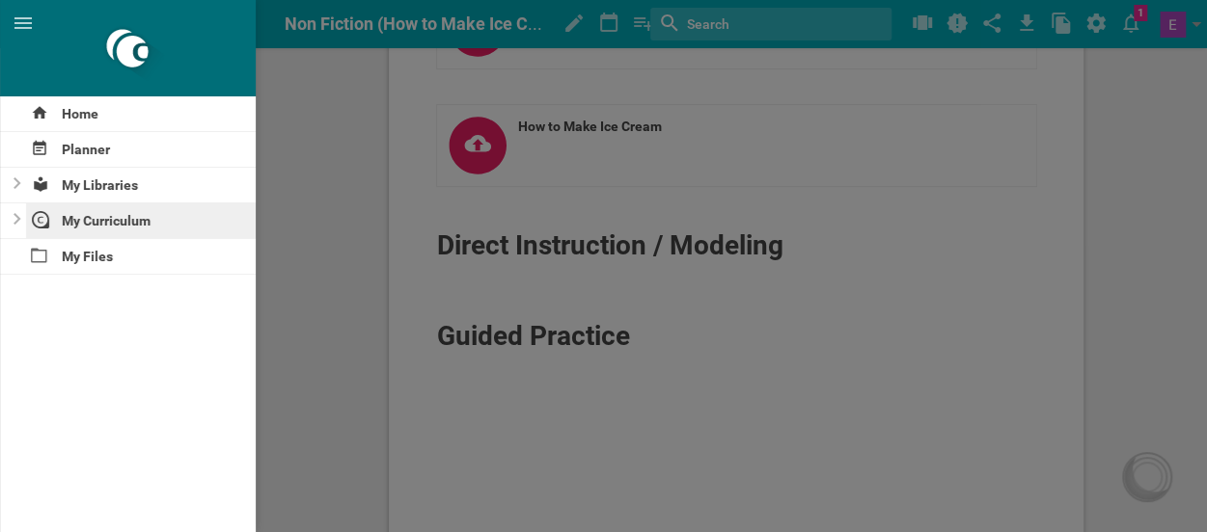
click at [116, 230] on div "My Curriculum" at bounding box center [141, 221] width 231 height 35
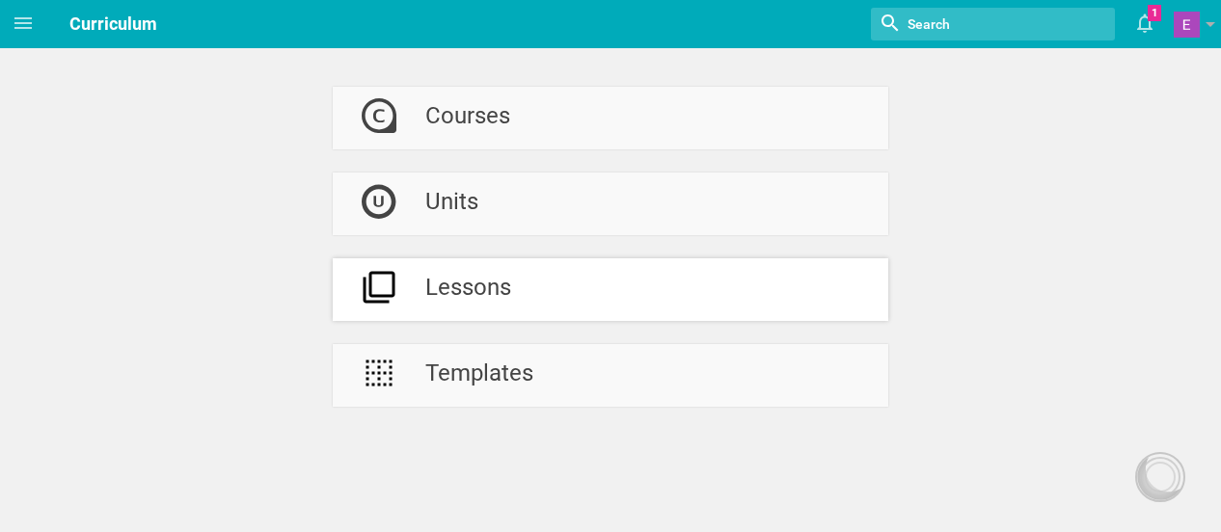
click at [413, 287] on div at bounding box center [379, 289] width 93 height 63
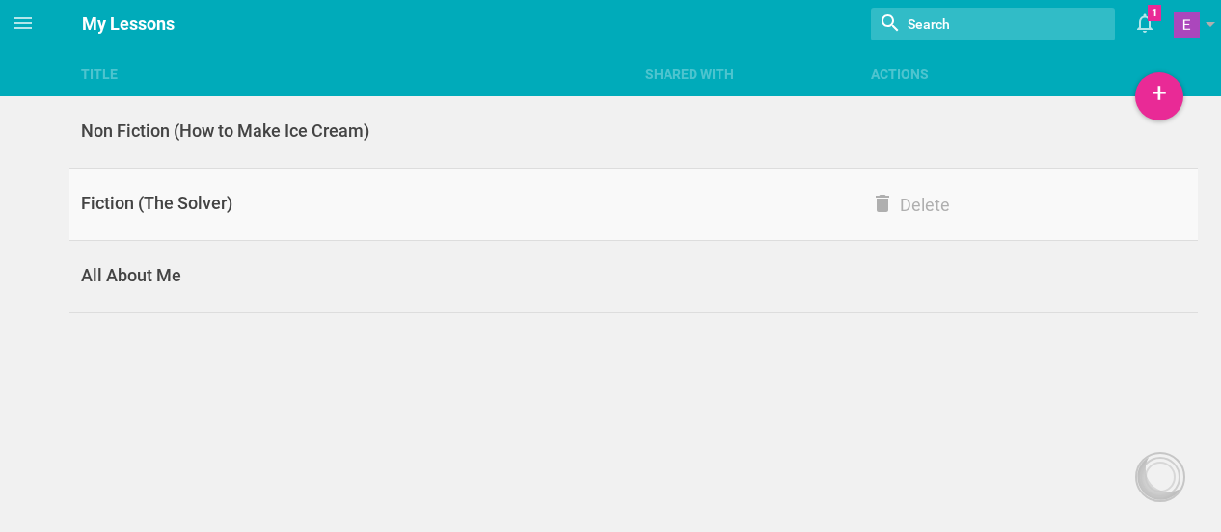
click at [311, 213] on div "Fiction (The Solver)" at bounding box center [351, 203] width 564 height 23
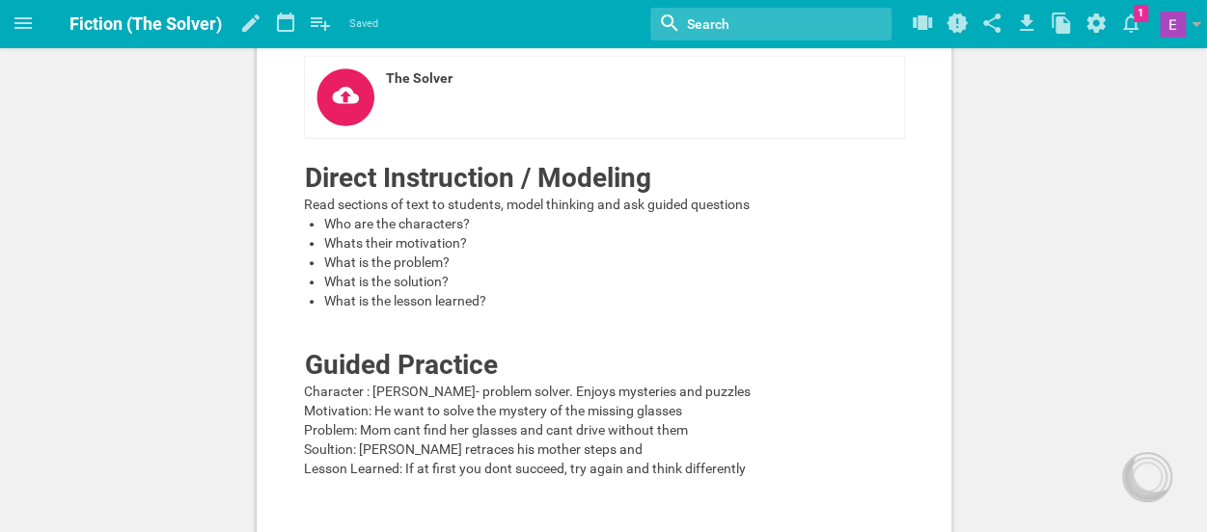
scroll to position [410, 0]
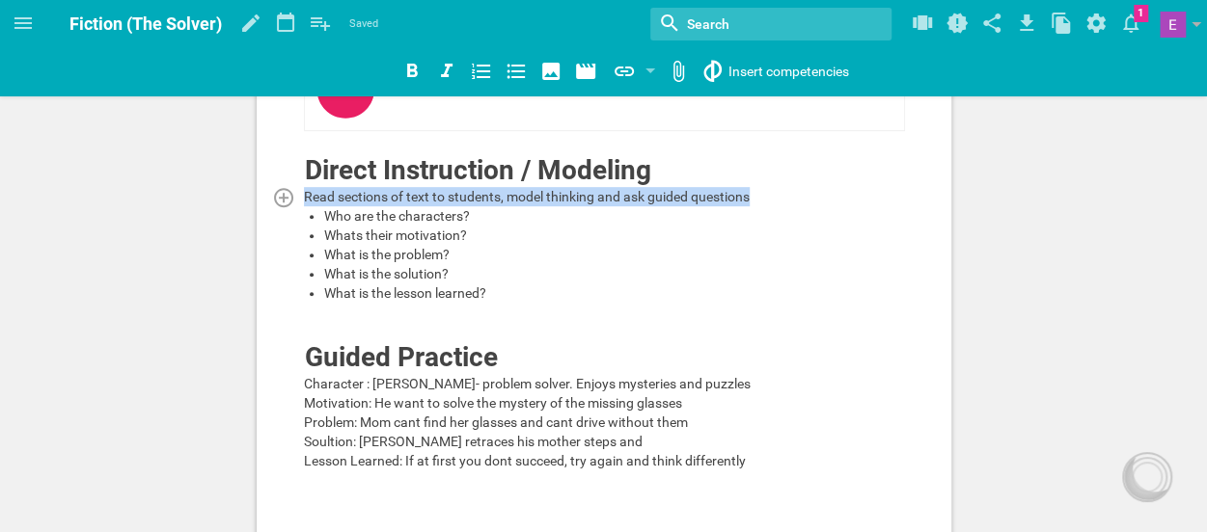
drag, startPoint x: 306, startPoint y: 194, endPoint x: 750, endPoint y: 197, distance: 444.6
click at [749, 197] on span "Read sections of text to students, model thinking and ask guided questions" at bounding box center [527, 196] width 446 height 15
copy span "Read sections of text to students, model thinking and ask guided questions"
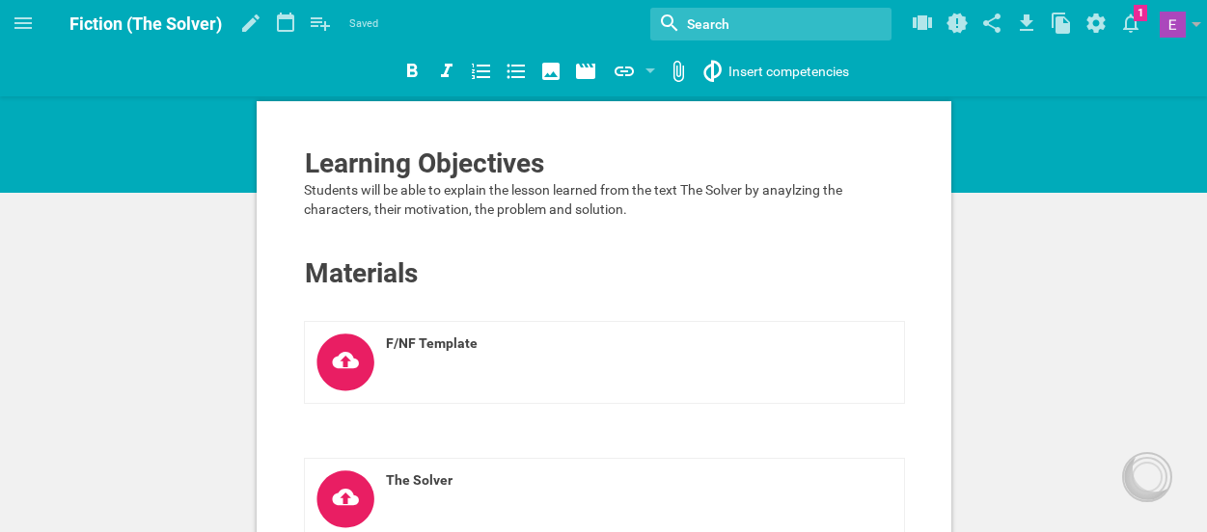
scroll to position [410, 0]
